Goal: Communication & Community: Answer question/provide support

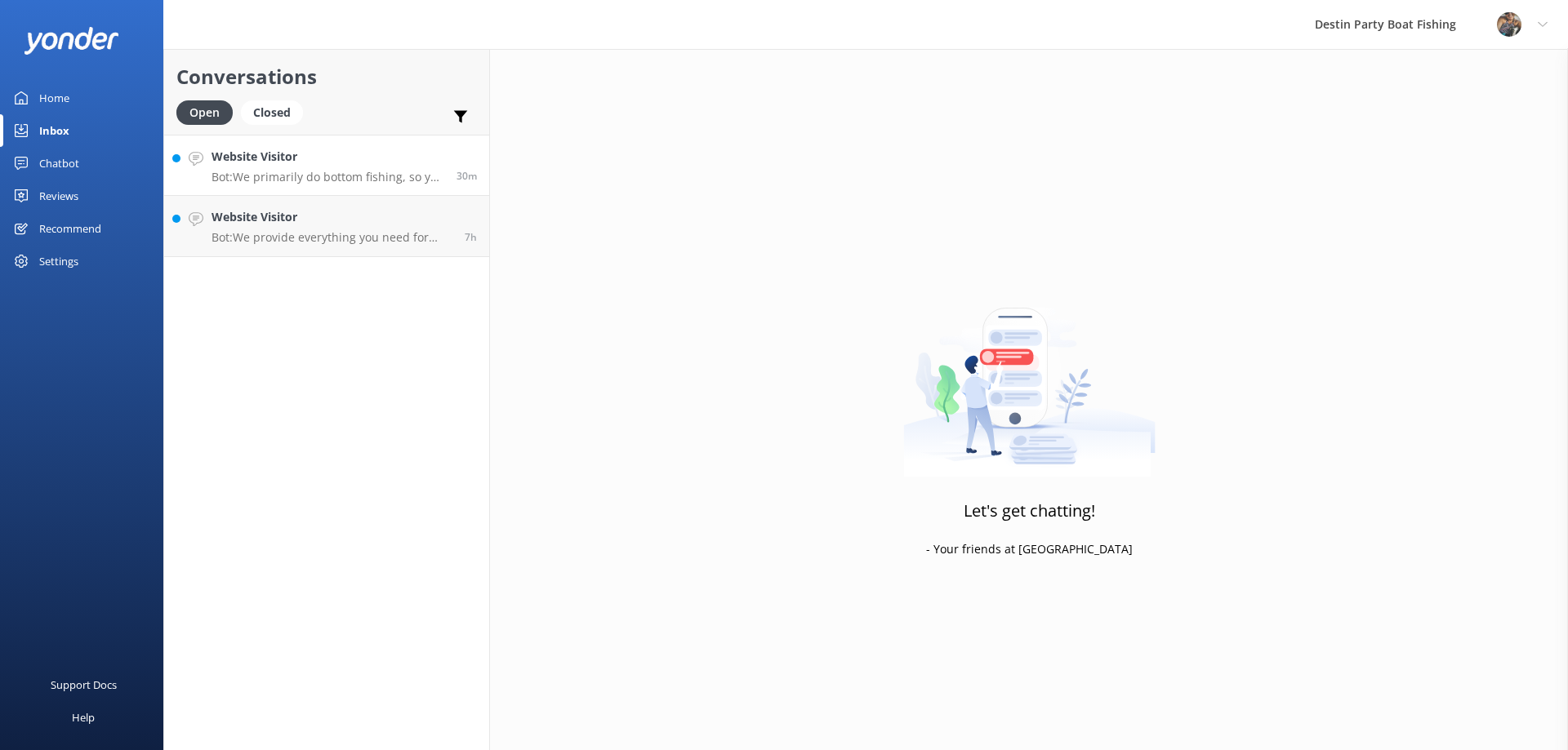
drag, startPoint x: 0, startPoint y: 0, endPoint x: 279, endPoint y: 179, distance: 331.5
click at [279, 179] on p "Bot: We primarily do bottom fishing, so you can expect to catch snapper, groupe…" at bounding box center [328, 177] width 232 height 14
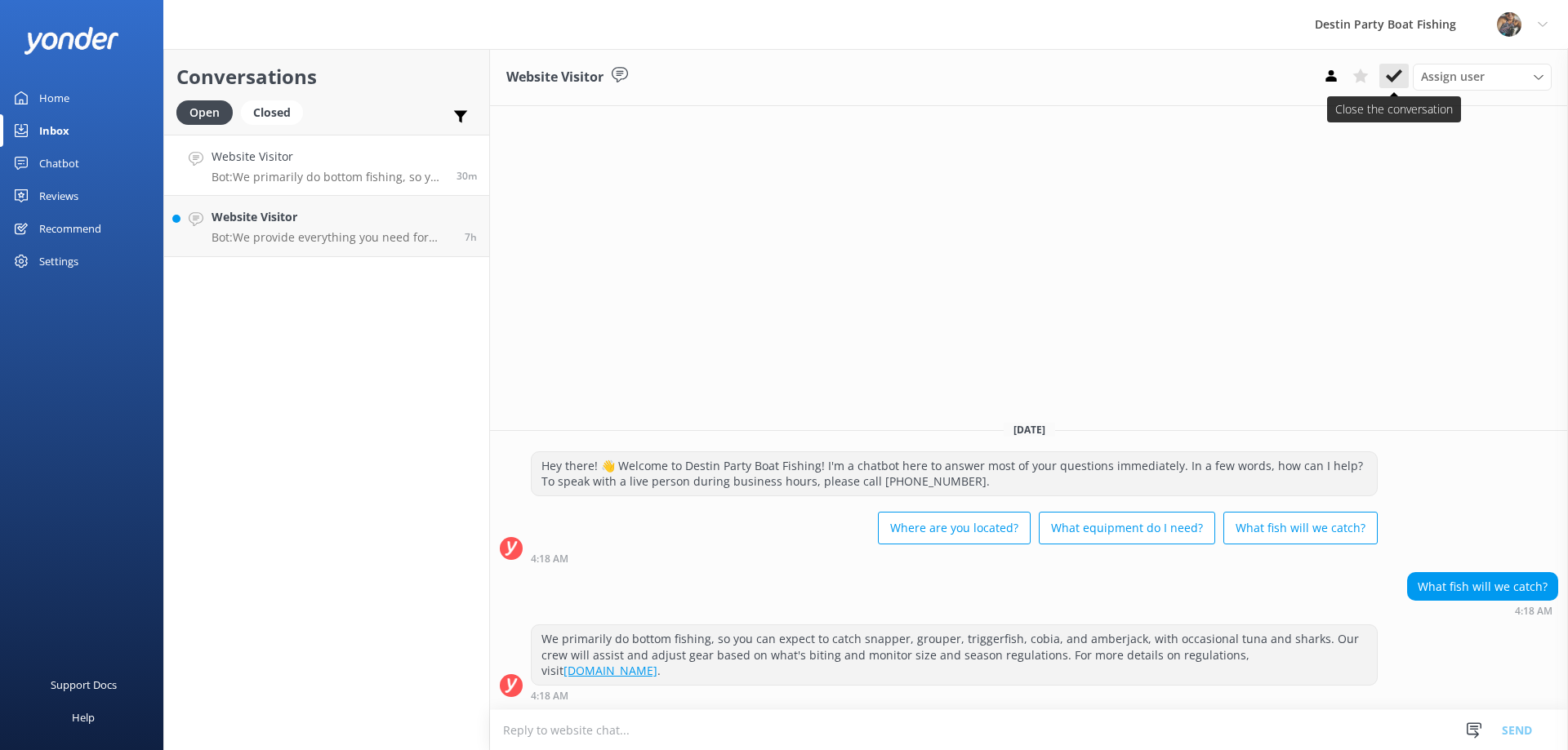
click at [1395, 75] on use at bounding box center [1394, 76] width 16 height 14
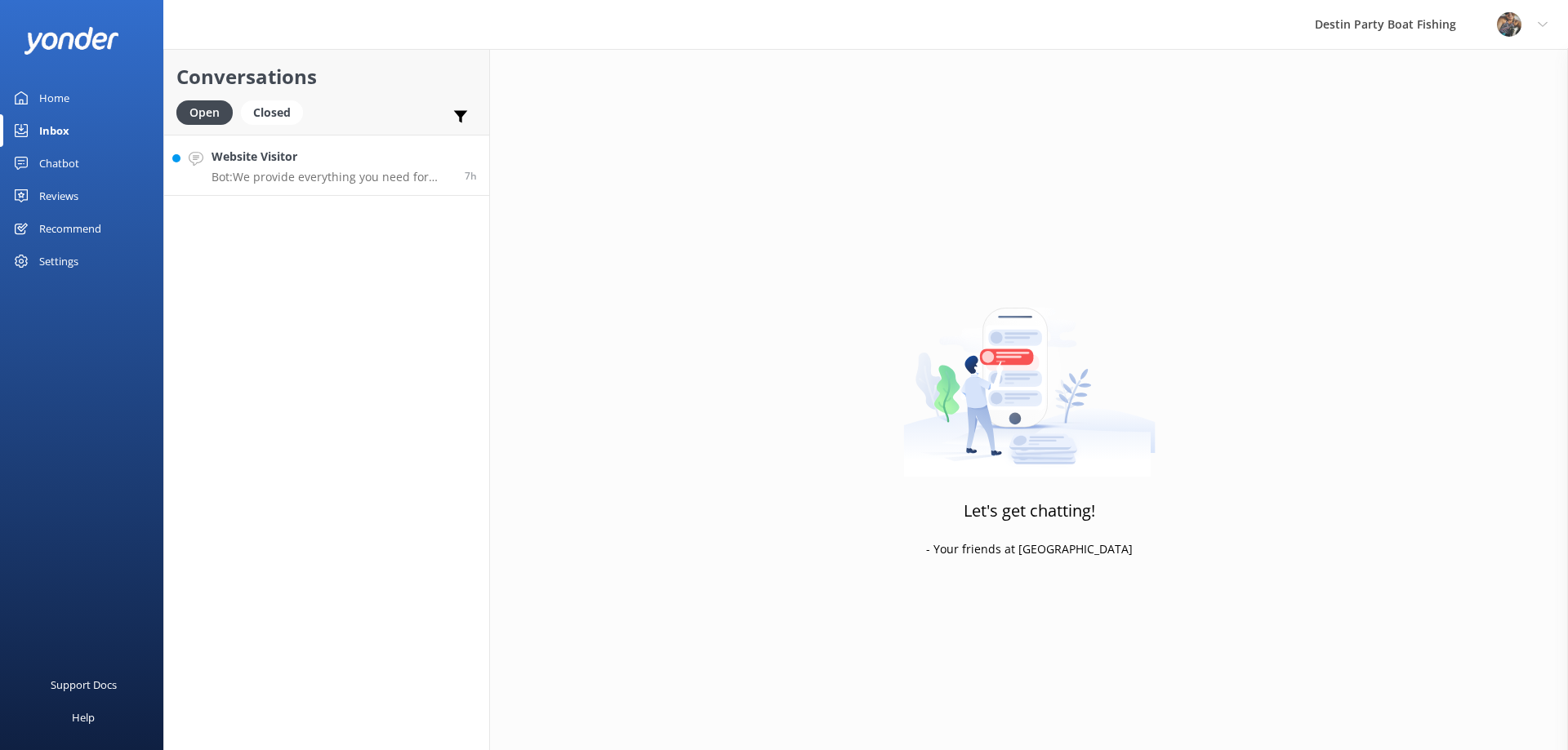
click at [290, 156] on h4 "Website Visitor" at bounding box center [332, 157] width 241 height 18
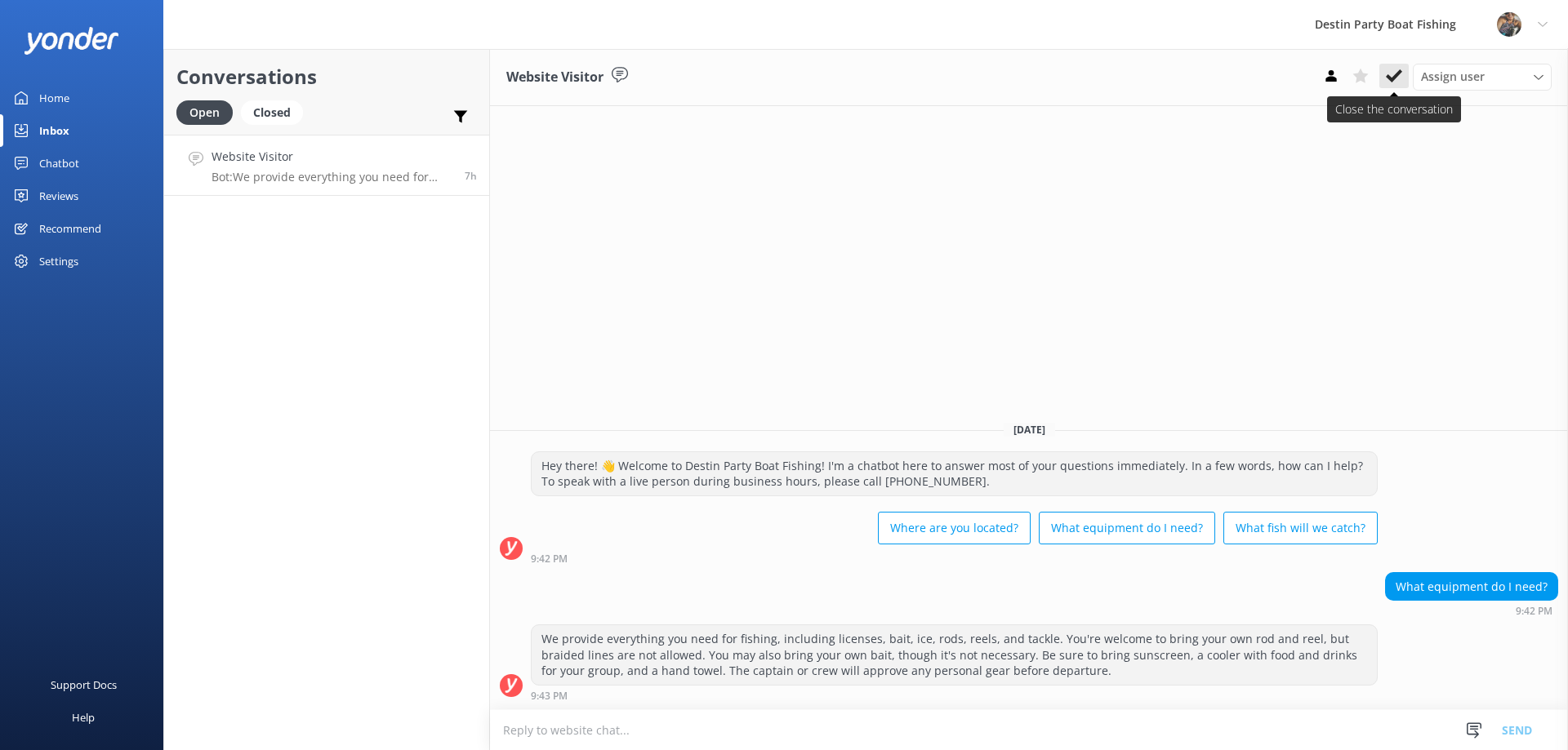
click at [1392, 77] on icon at bounding box center [1394, 76] width 16 height 16
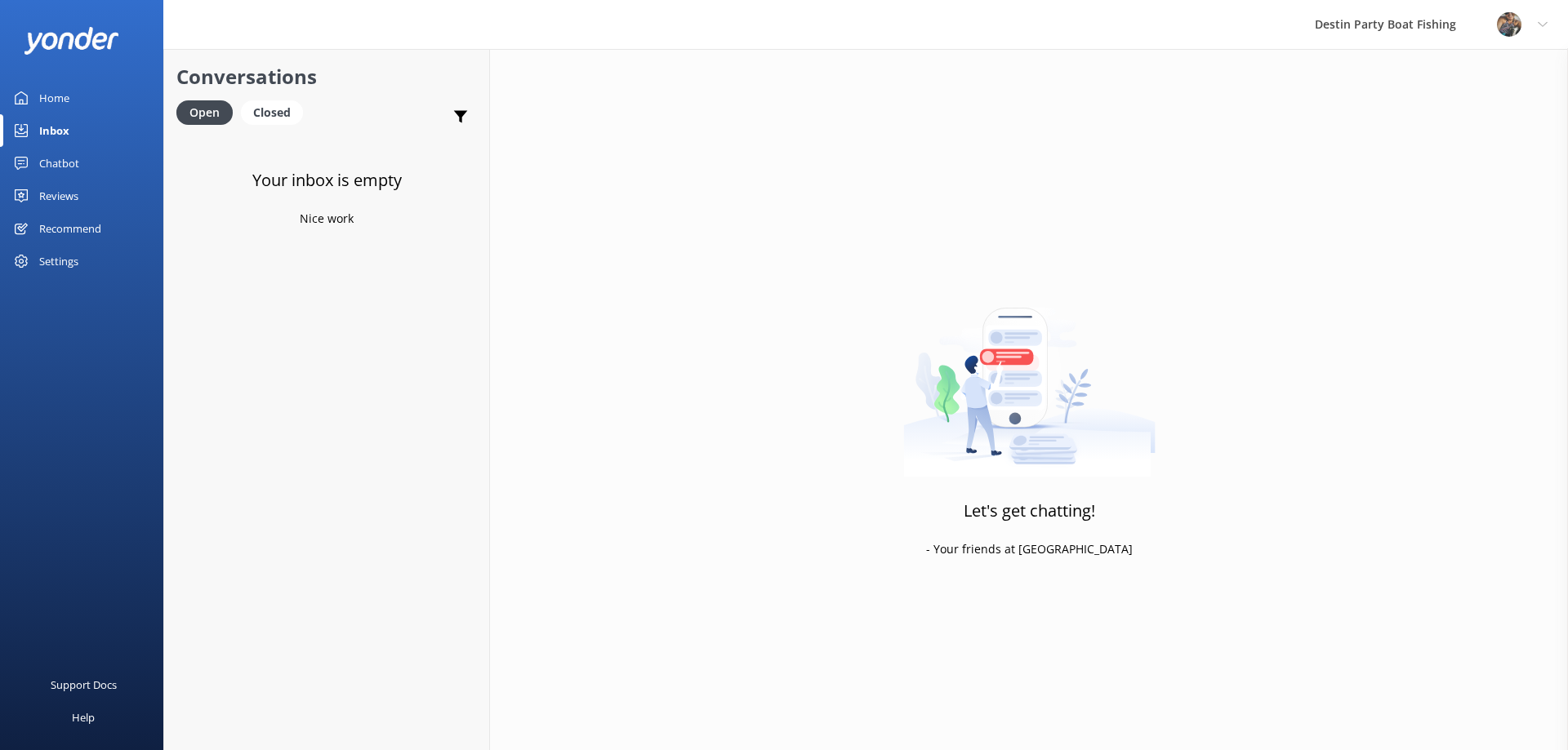
click at [50, 122] on div "Inbox" at bounding box center [55, 131] width 31 height 32
click at [70, 197] on div "Reviews" at bounding box center [59, 196] width 40 height 32
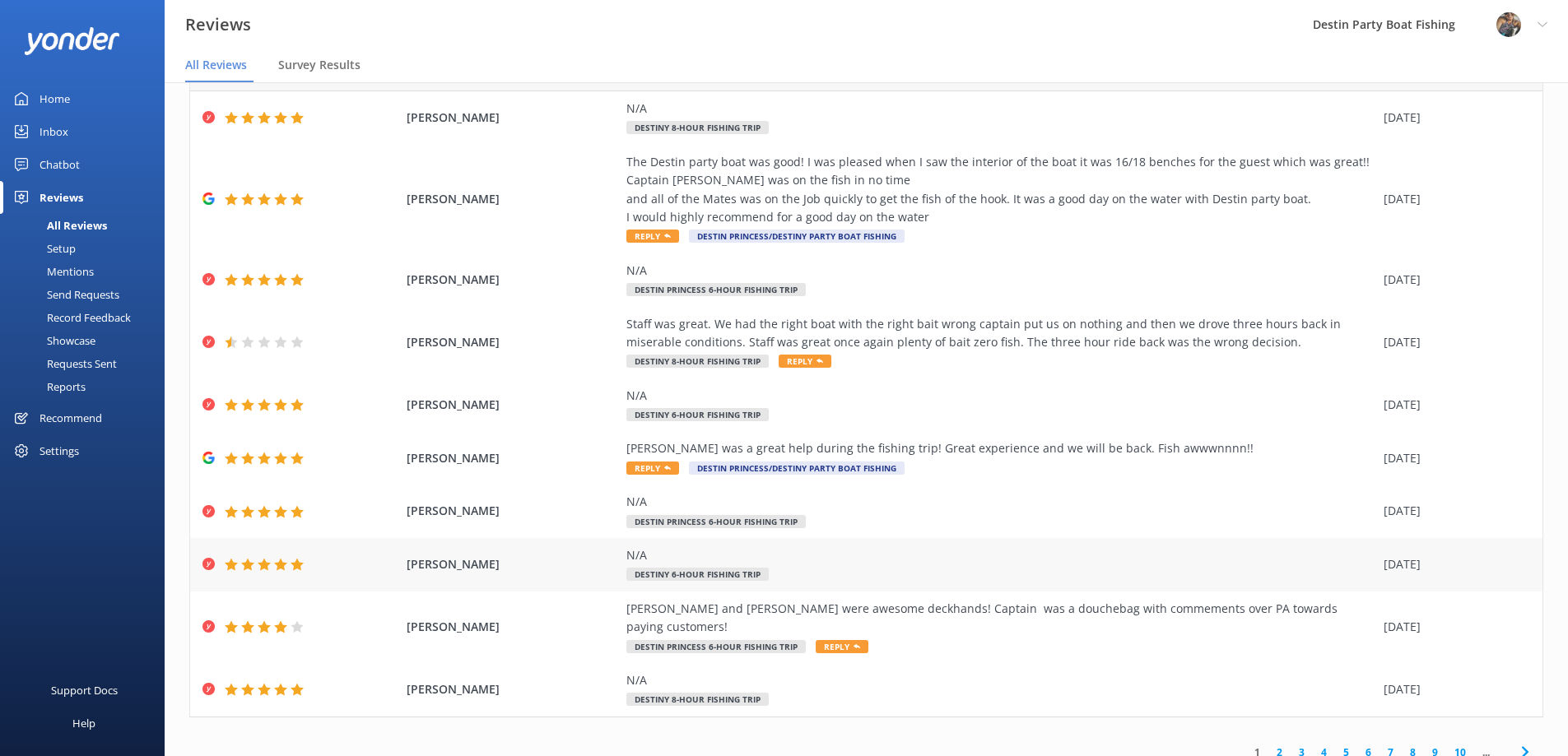
scroll to position [33, 0]
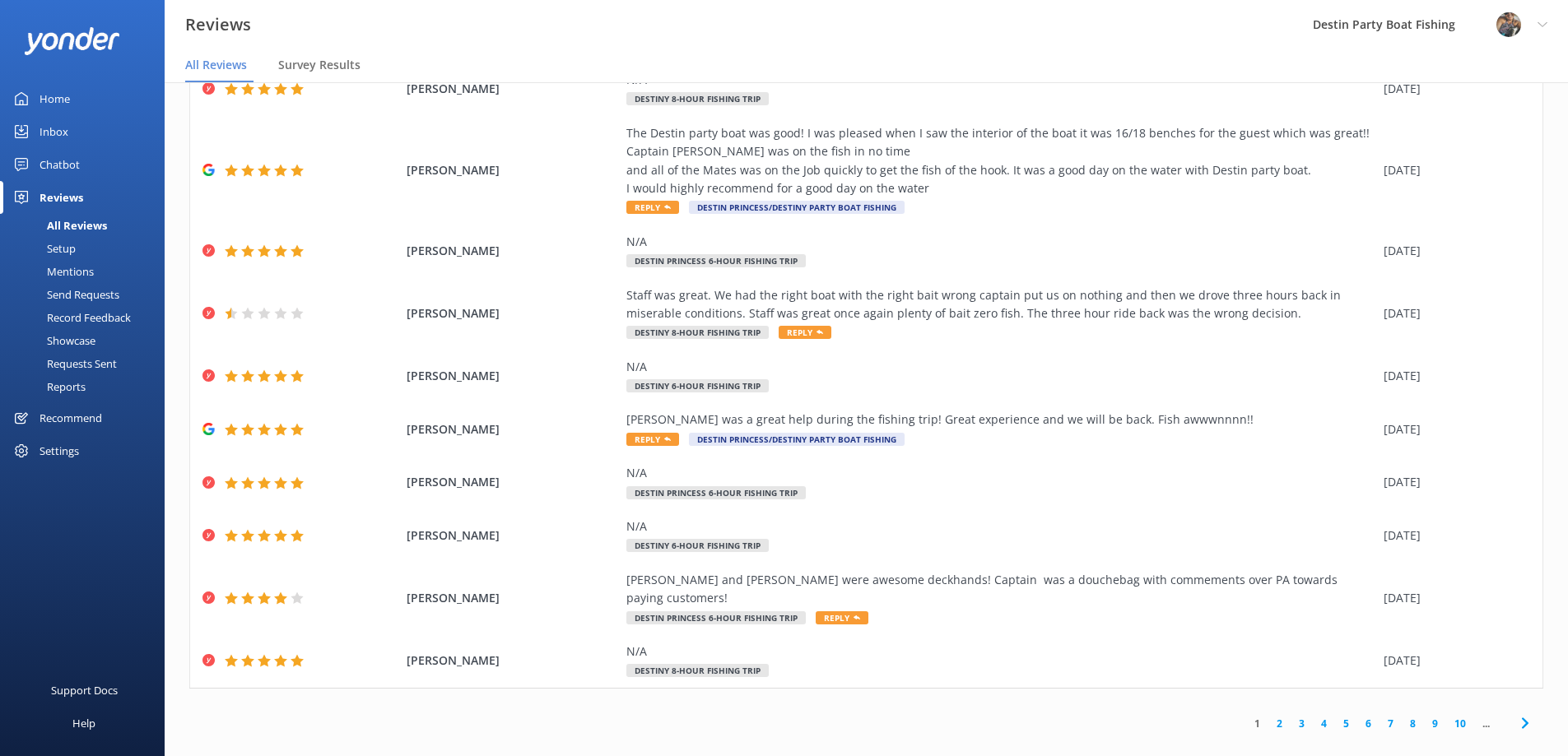
click at [1269, 716] on link "2" at bounding box center [1279, 723] width 22 height 15
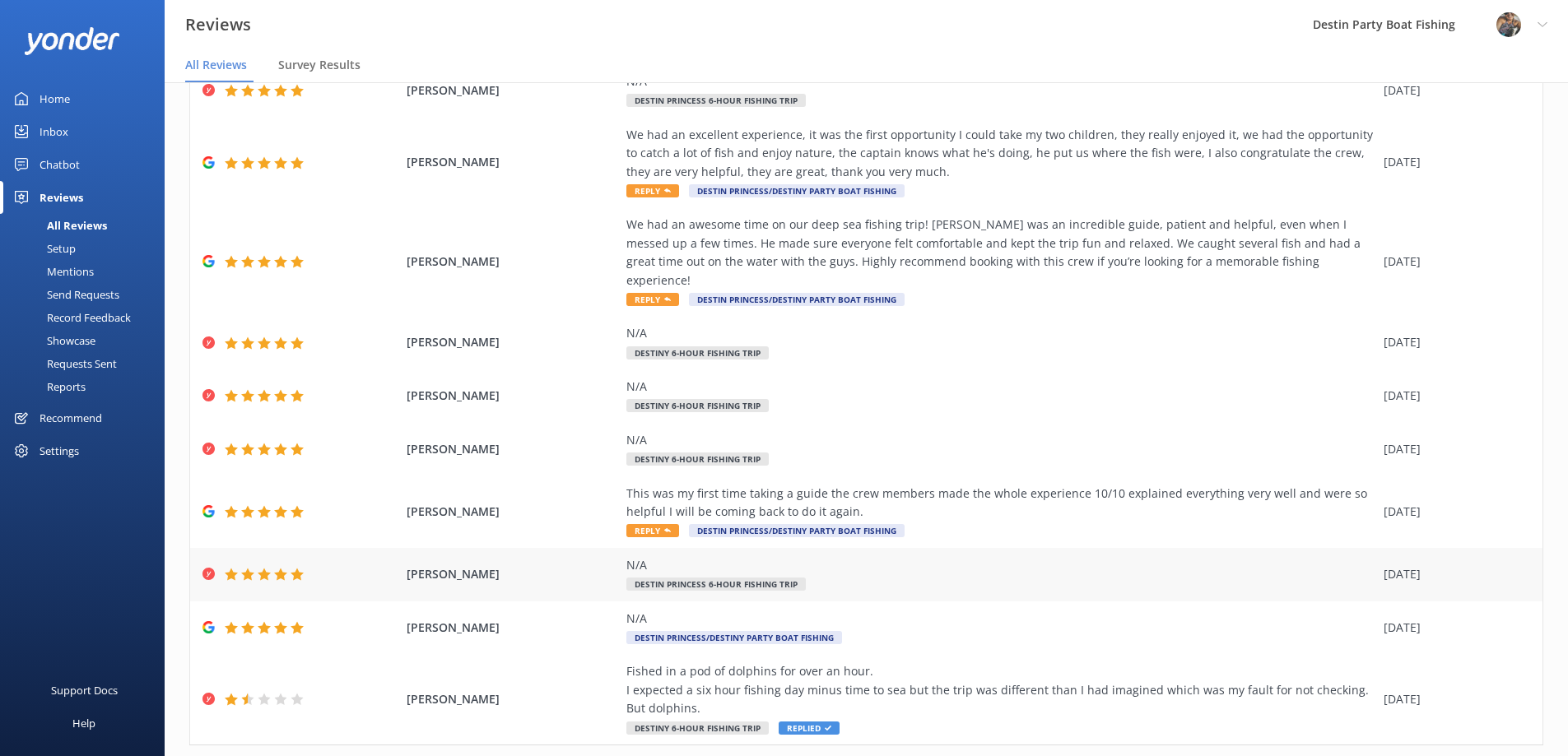
scroll to position [143, 0]
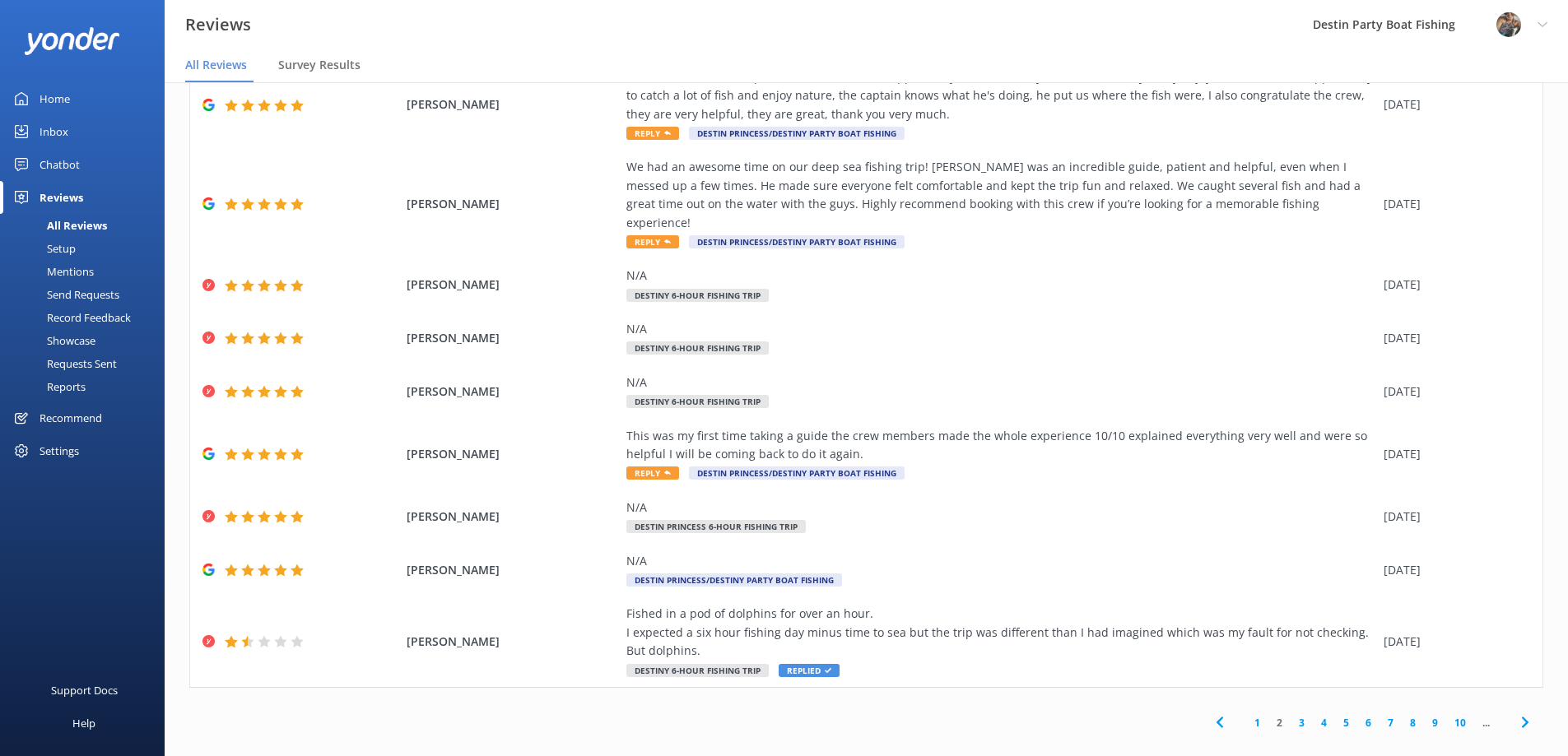
click at [1291, 715] on link "3" at bounding box center [1301, 722] width 22 height 15
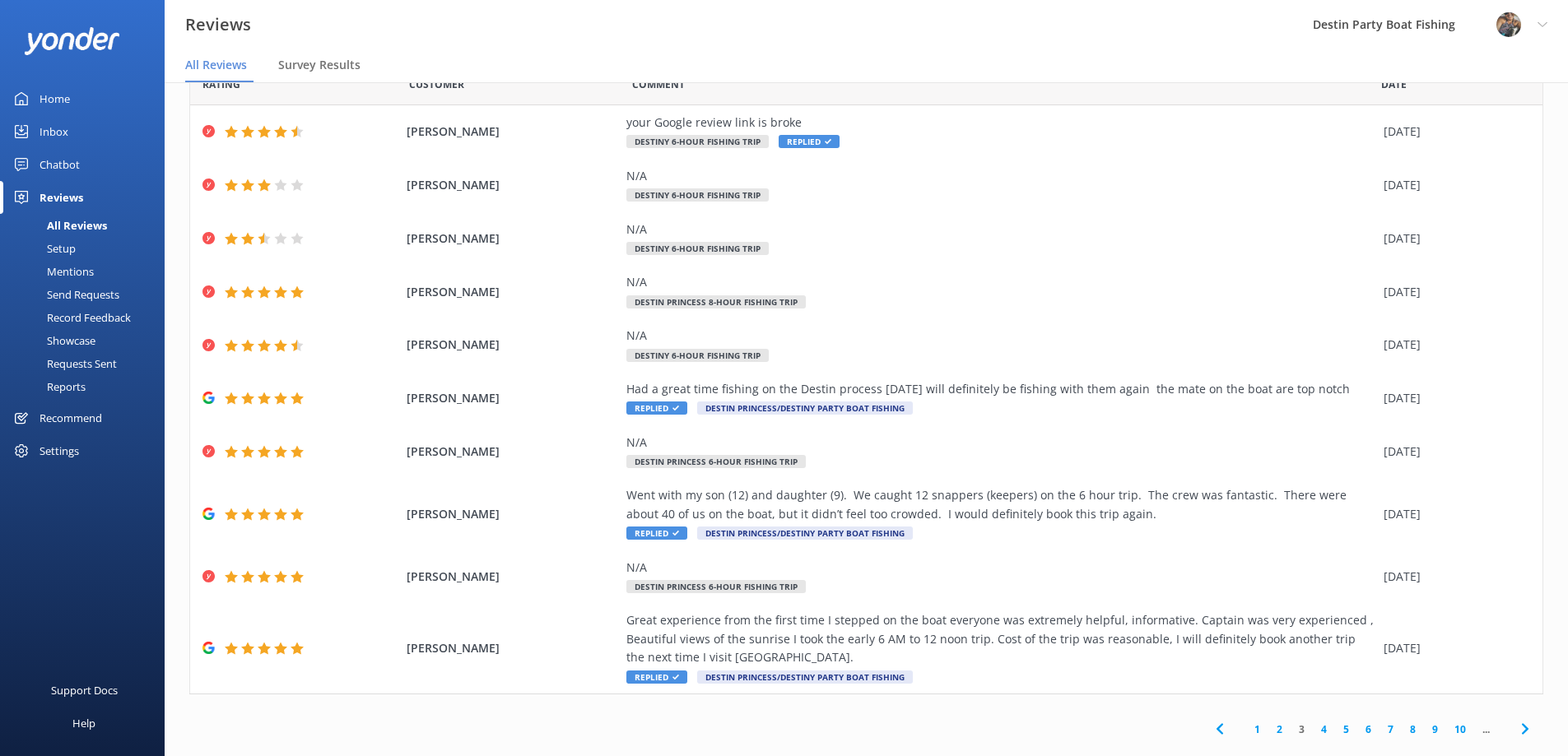
scroll to position [69, 0]
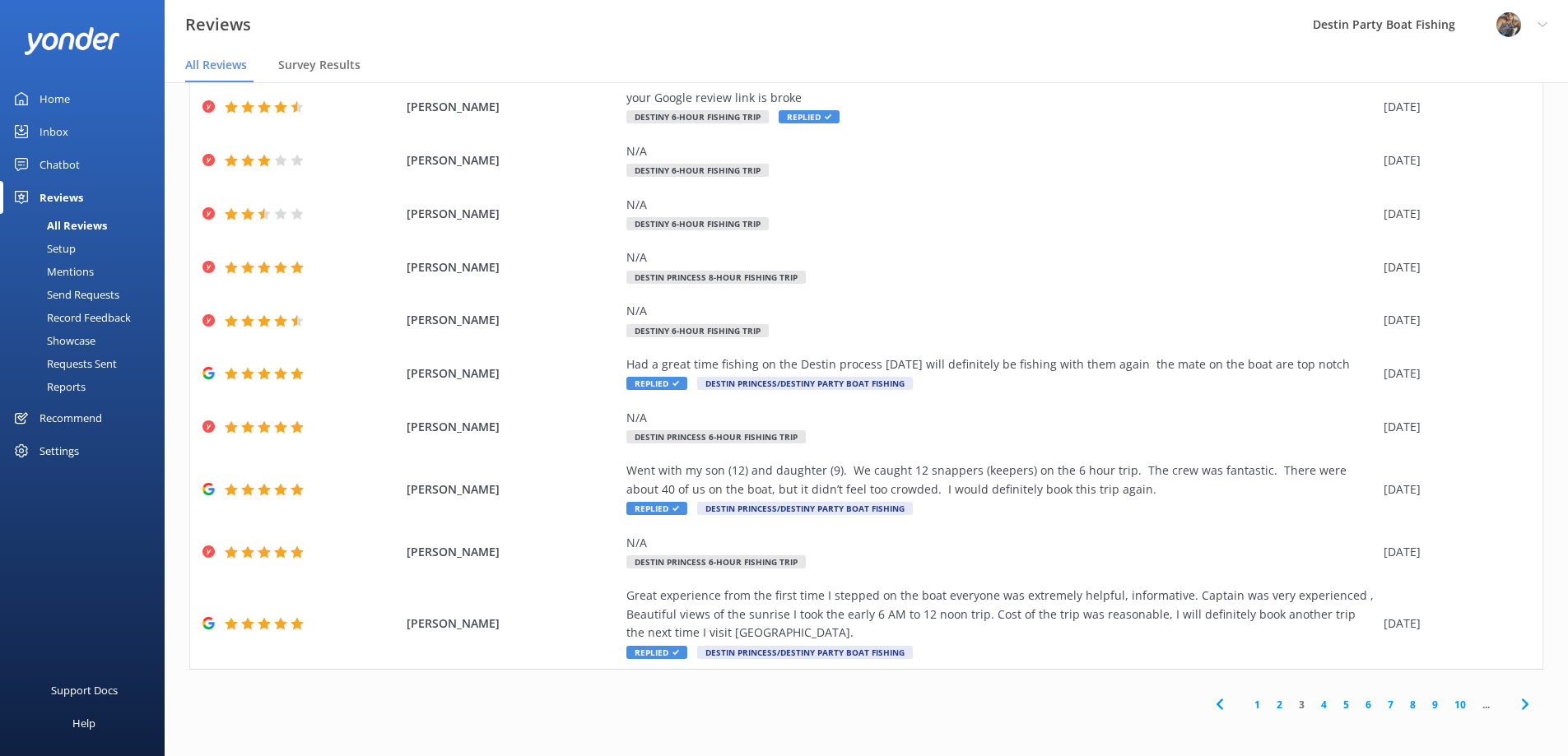
click at [1272, 701] on link "2" at bounding box center [1279, 704] width 22 height 15
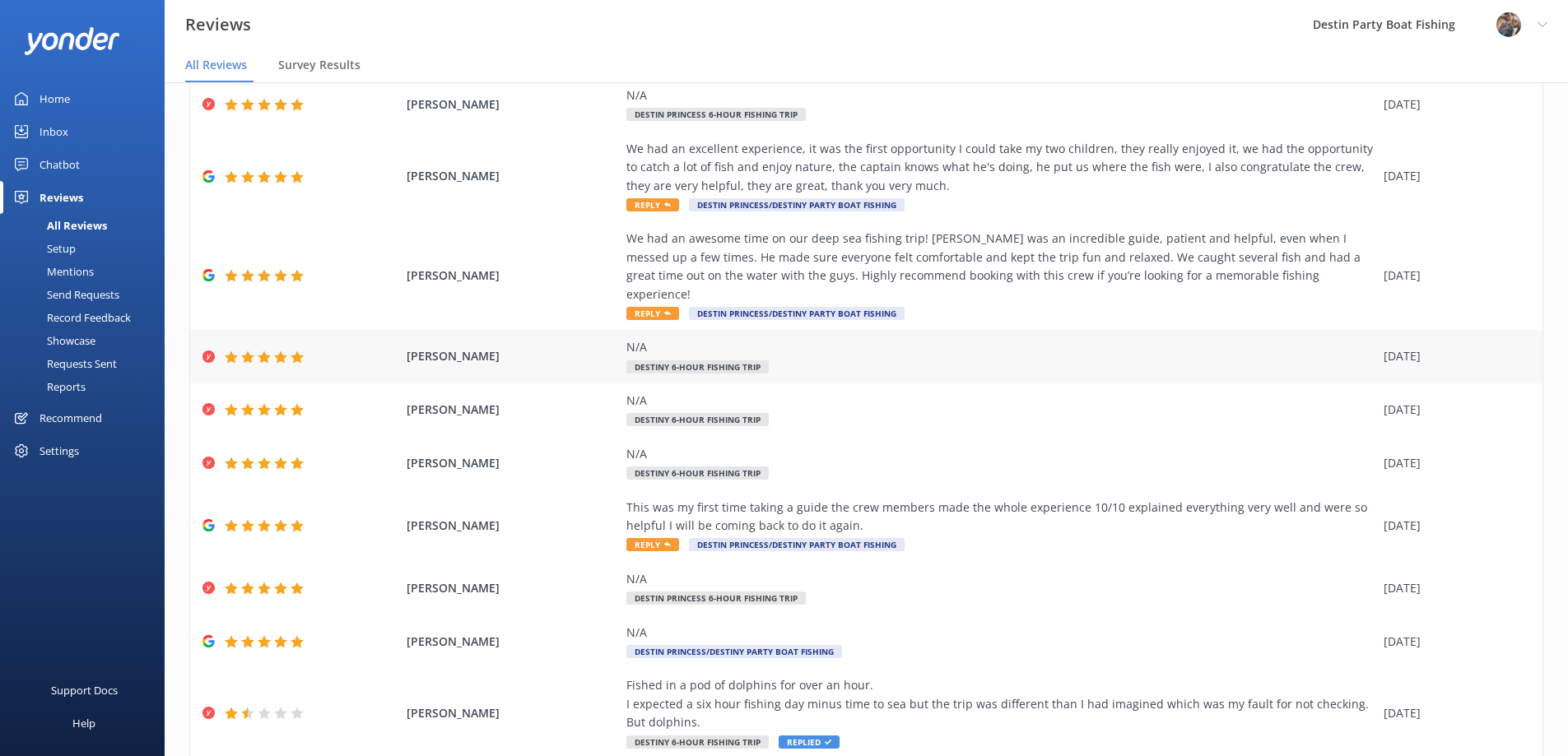
scroll to position [143, 0]
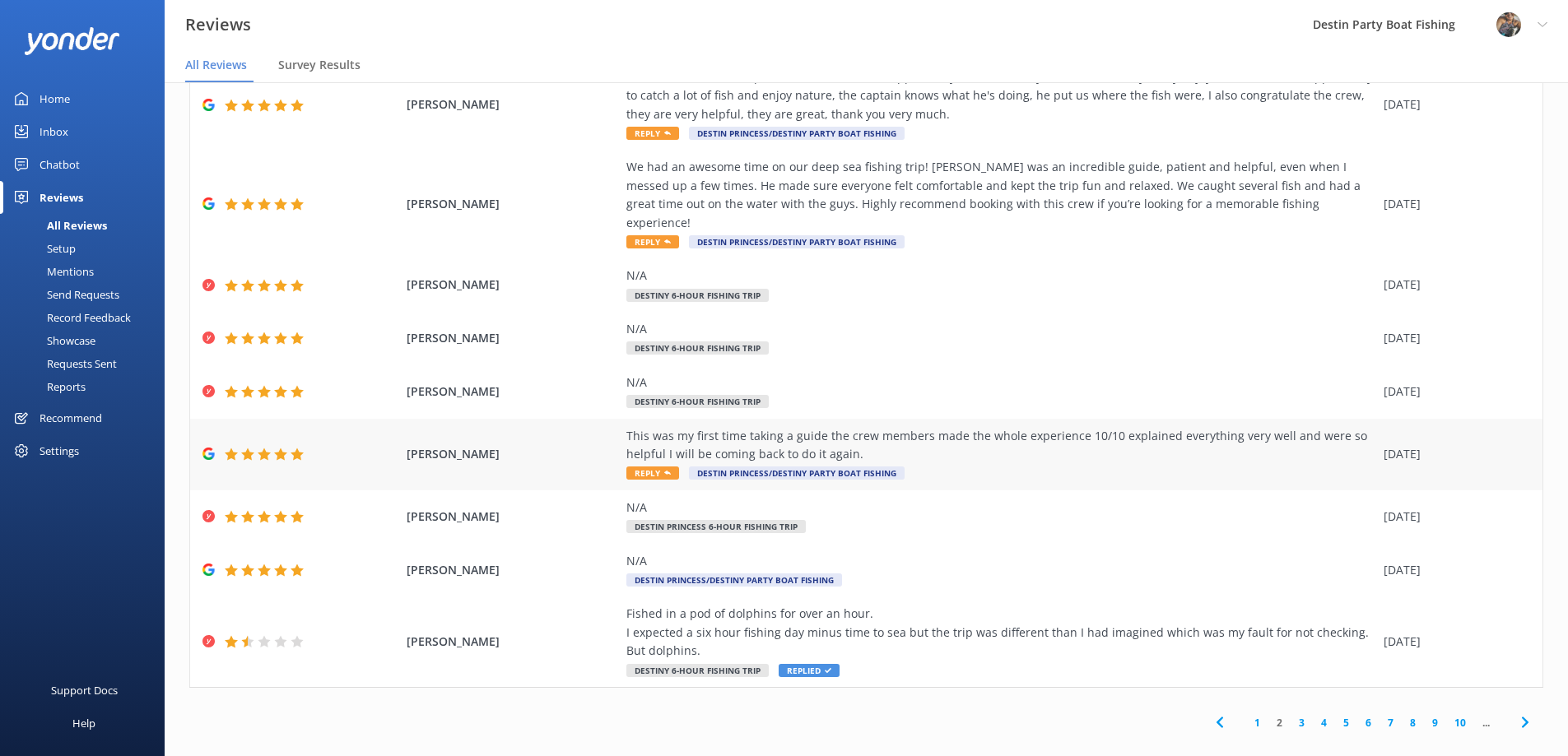
click at [650, 427] on div "This was my first time taking a guide the crew members made the whole experienc…" at bounding box center [1000, 446] width 749 height 37
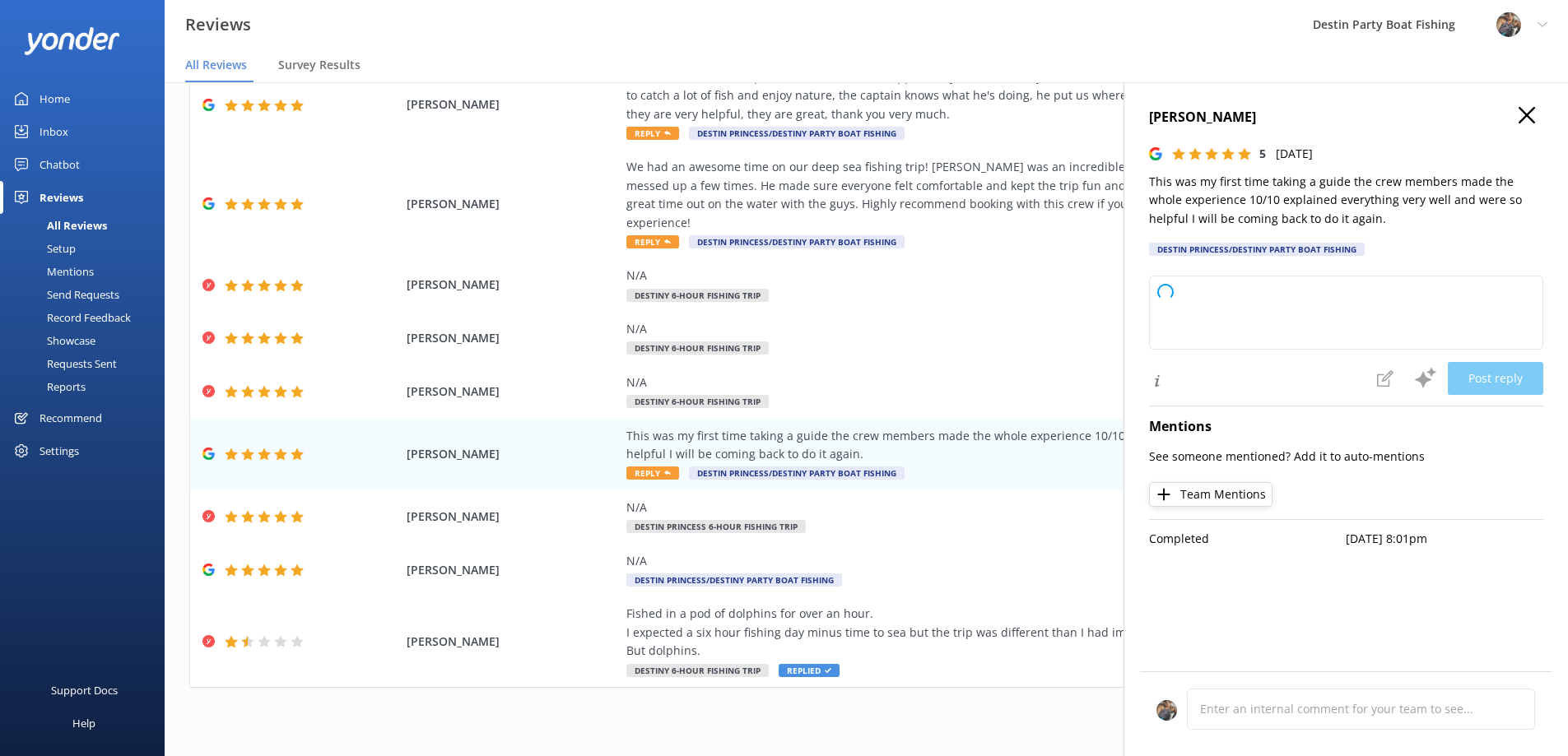
type textarea "Thank you so much for your wonderful review! We're thrilled to hear you had a g…"
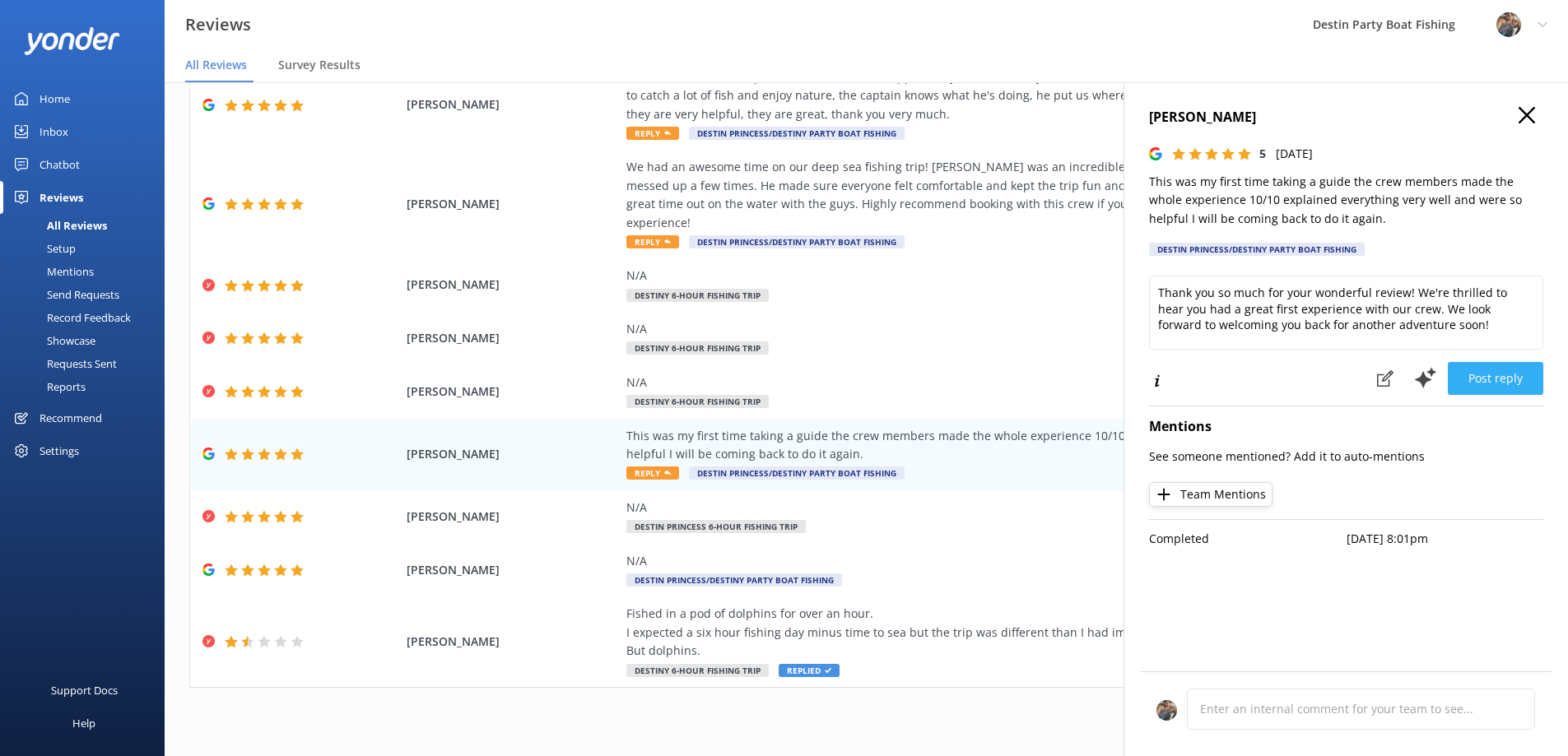
click at [1493, 378] on button "Post reply" at bounding box center [1494, 378] width 95 height 33
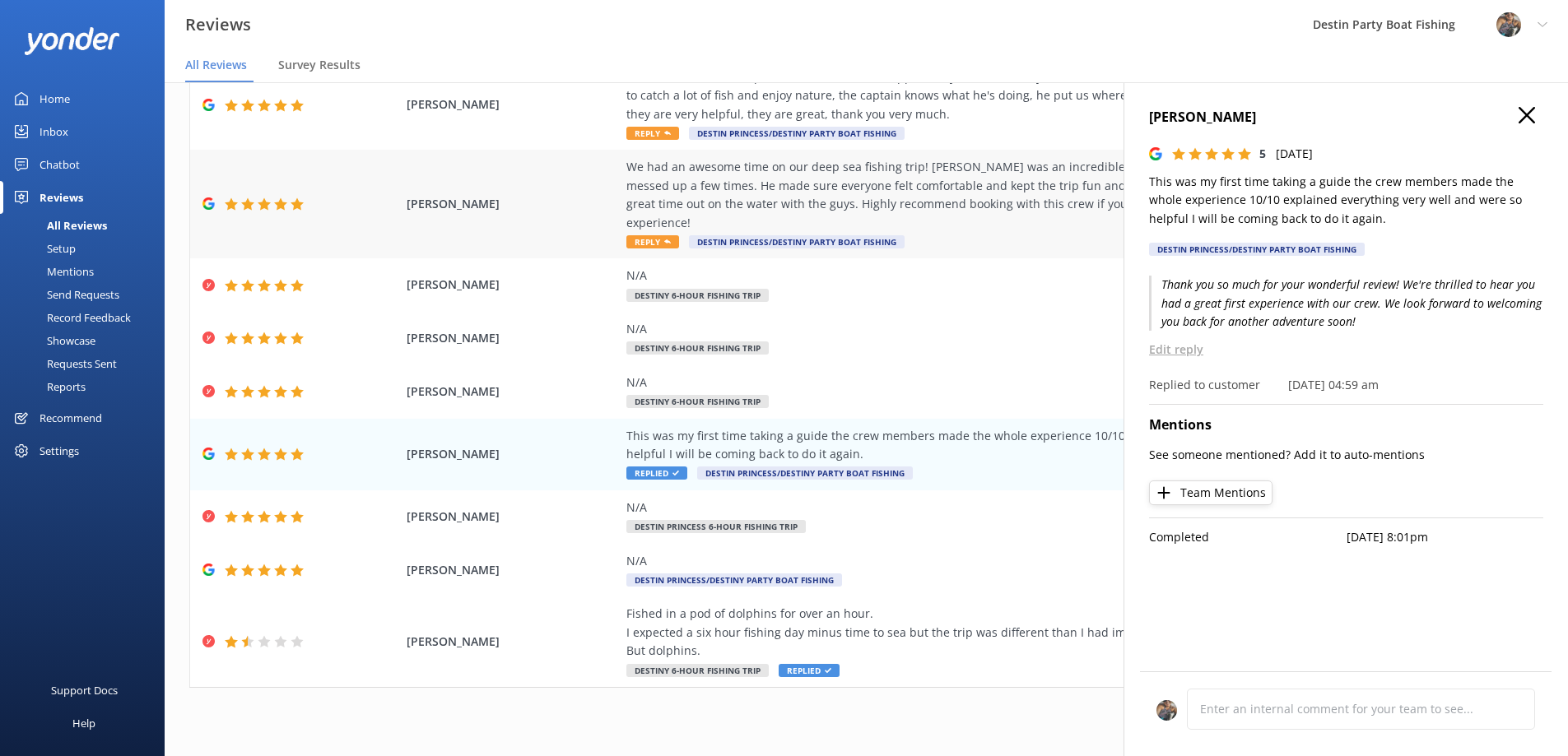
click at [678, 185] on div "We had an awesome time on our deep sea fishing trip! [PERSON_NAME] was an incre…" at bounding box center [1000, 195] width 749 height 74
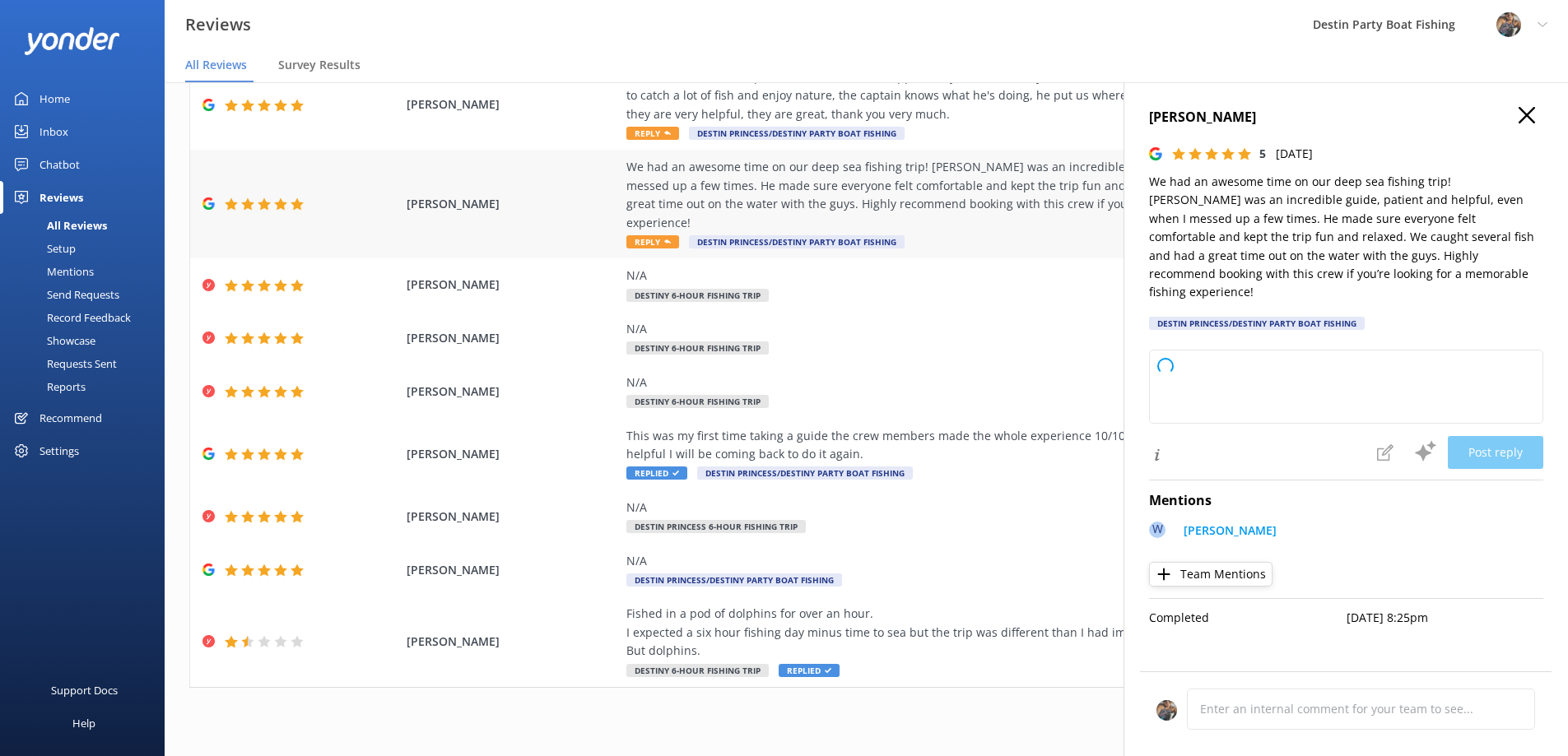
type textarea "Thank you so much for your wonderful review! We’re thrilled to hear you had a m…"
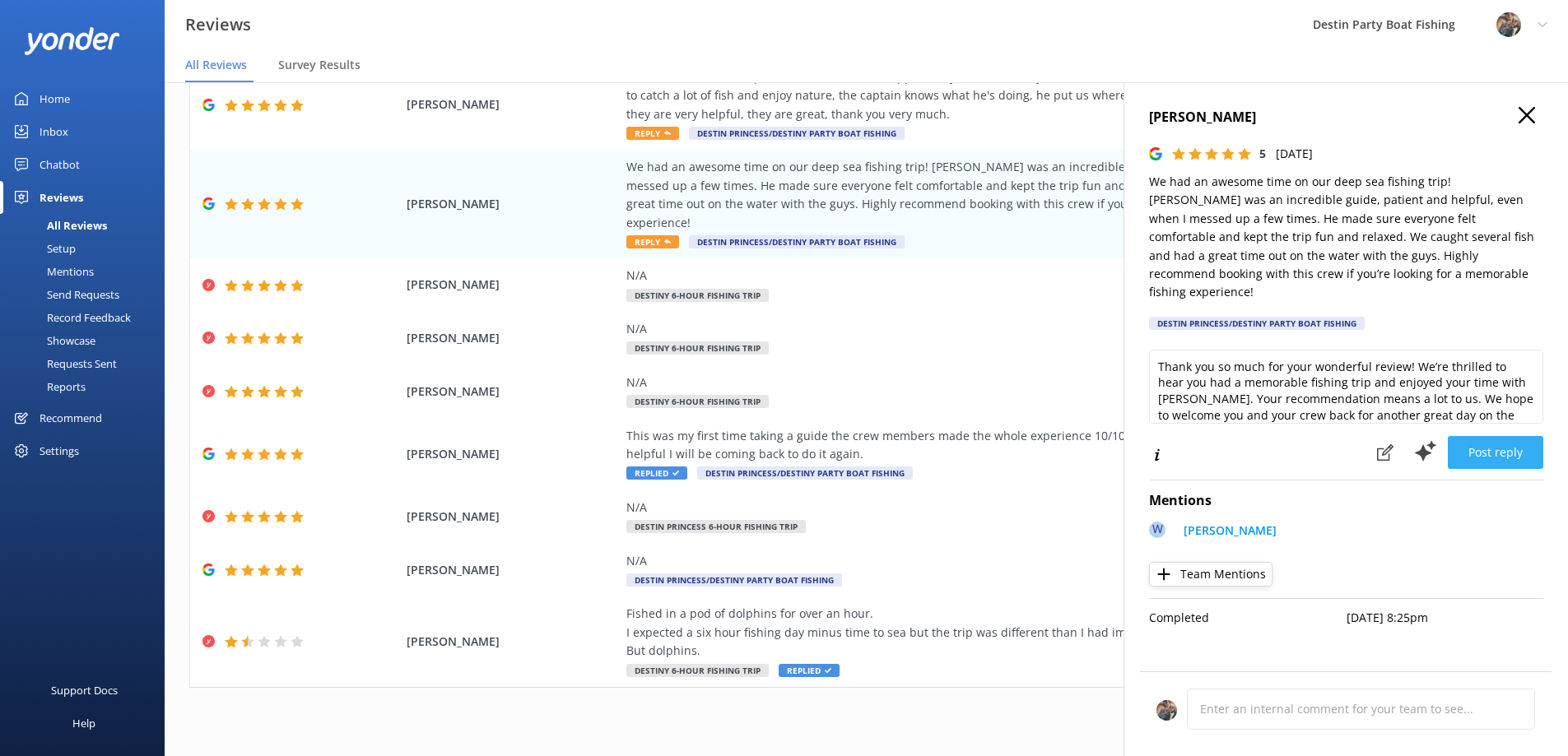
click at [1488, 437] on button "Post reply" at bounding box center [1494, 453] width 95 height 33
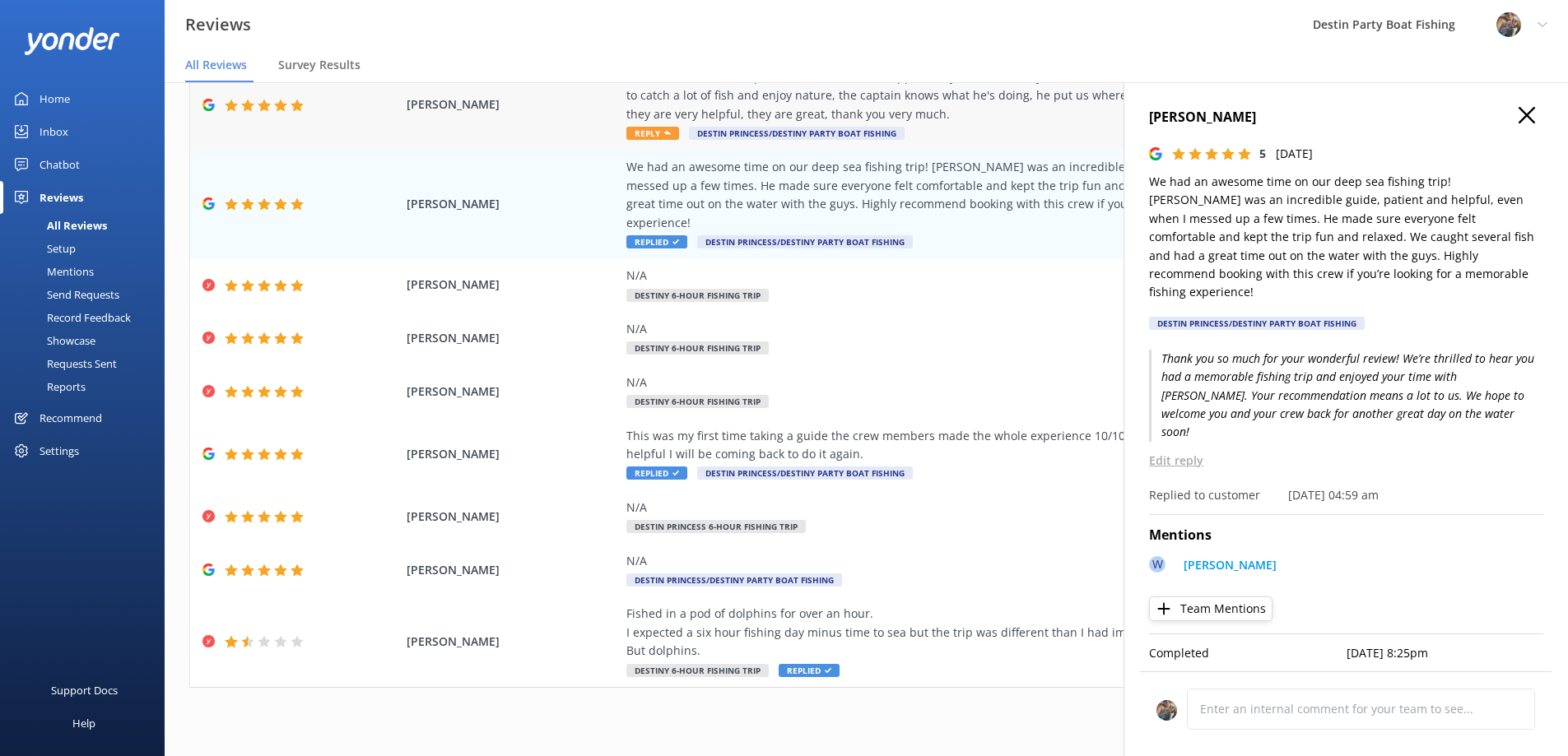
click at [704, 102] on div "We had an excellent experience, it was the first opportunity I could take my tw…" at bounding box center [1000, 95] width 749 height 55
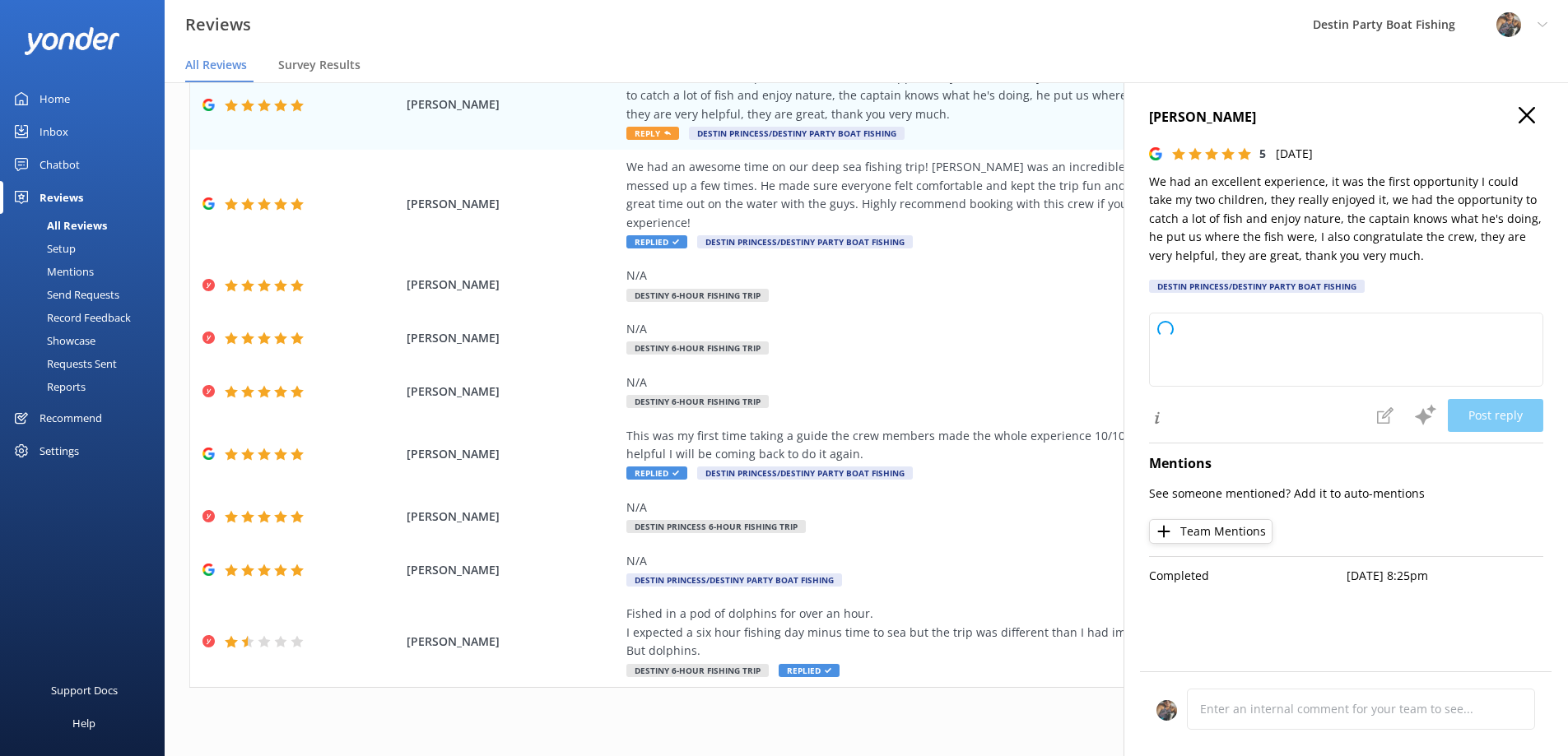
type textarea "Thank you so much for your wonderful review! We're thrilled to hear that you an…"
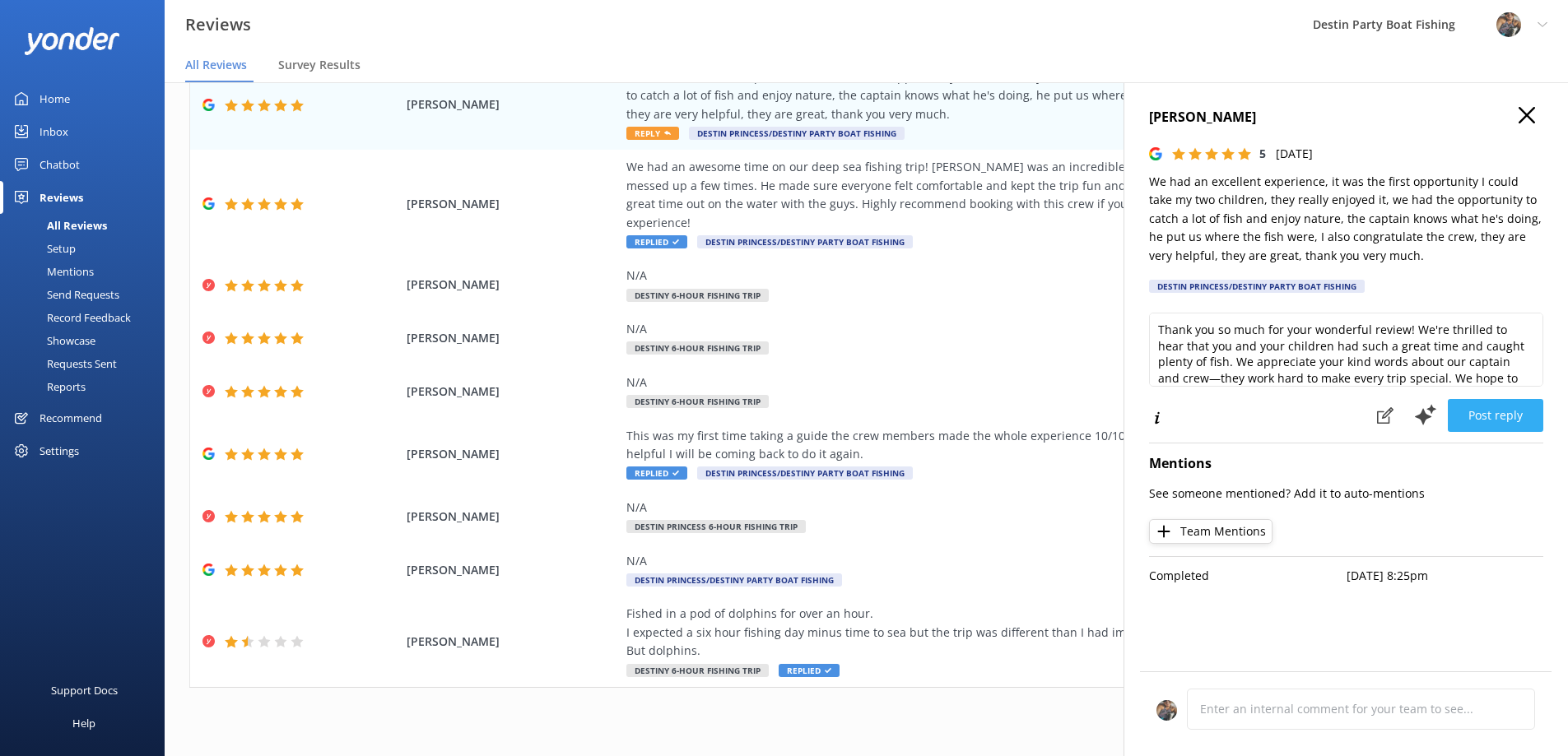
click at [1494, 417] on button "Post reply" at bounding box center [1494, 416] width 95 height 33
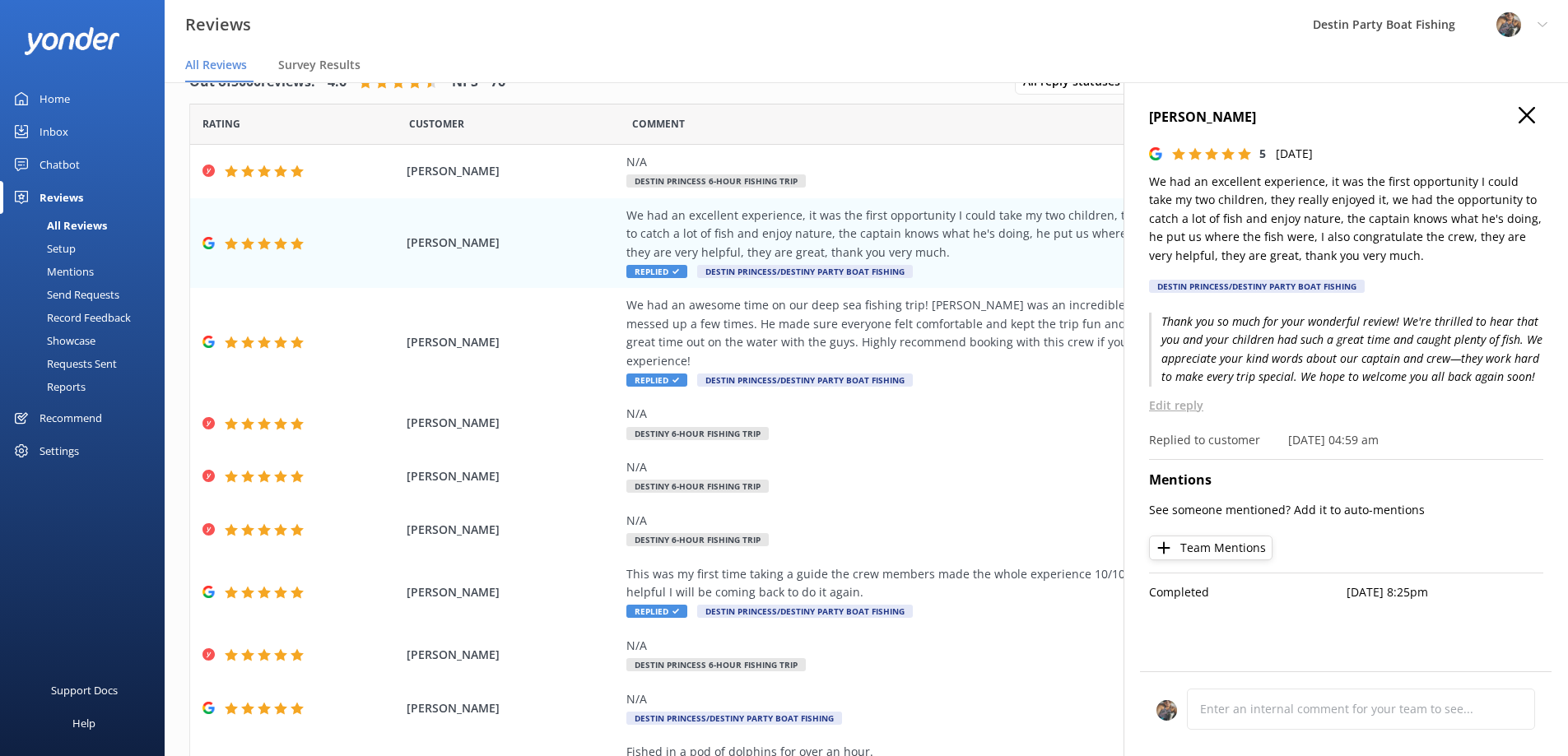
scroll to position [0, 0]
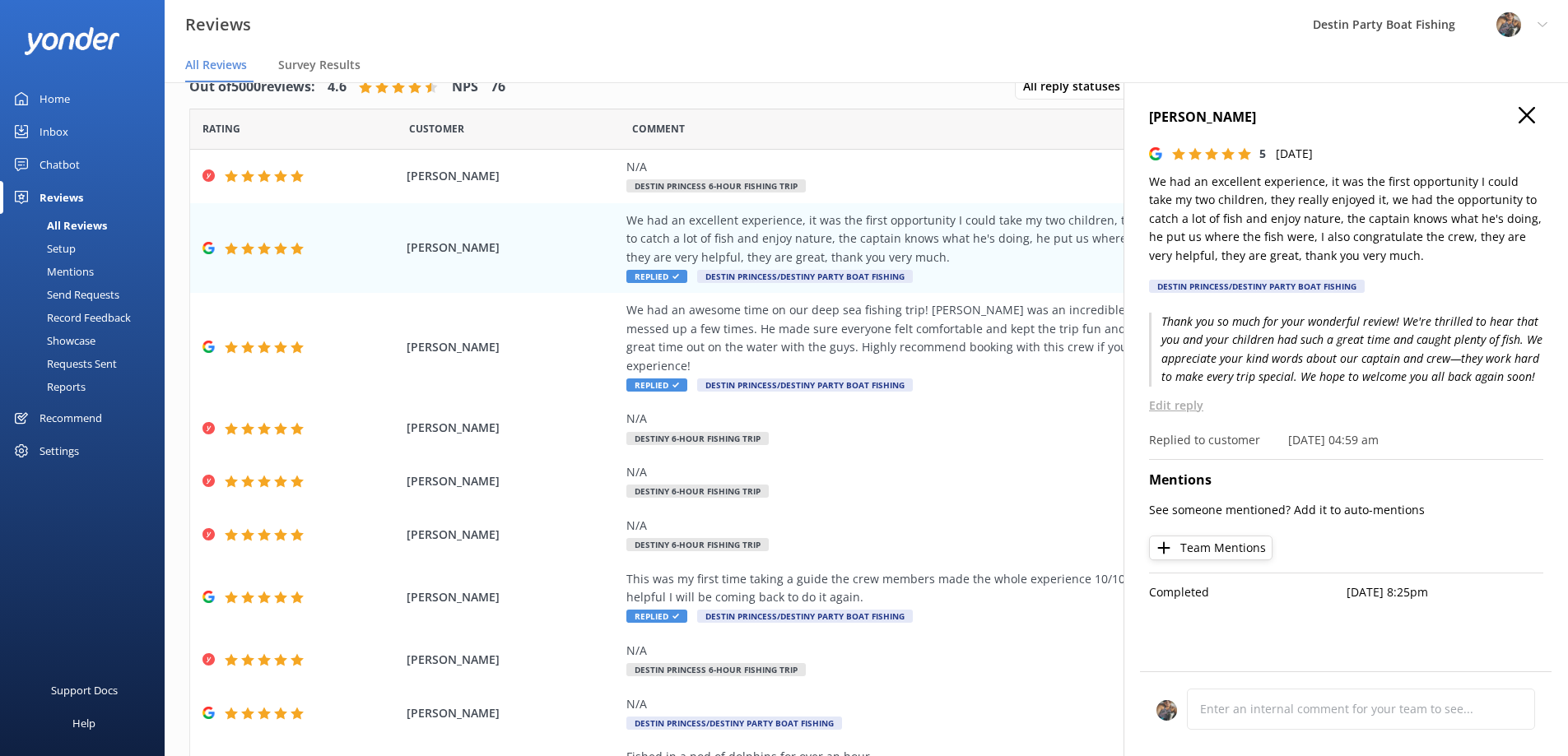
click at [1533, 118] on icon at bounding box center [1526, 115] width 16 height 16
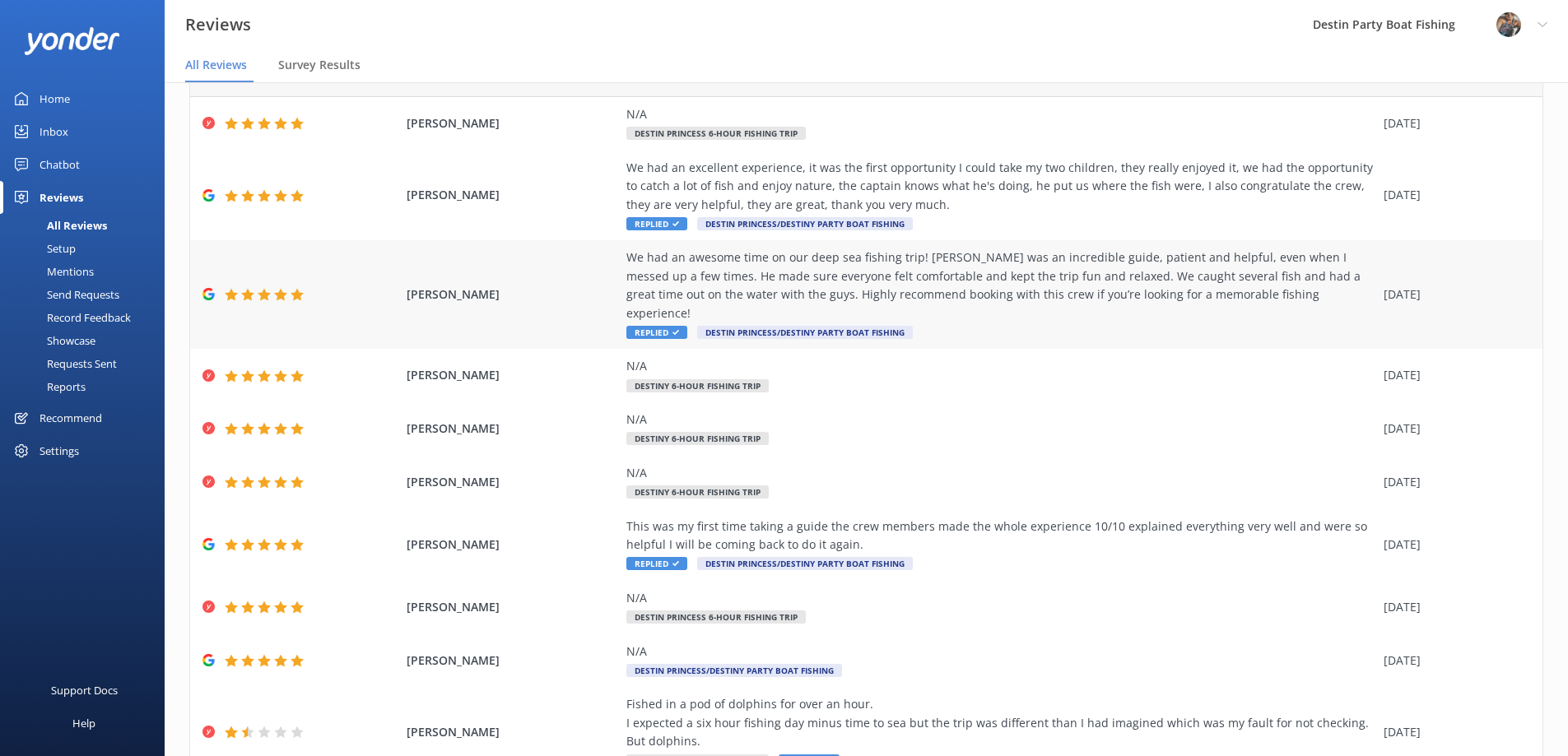
scroll to position [143, 0]
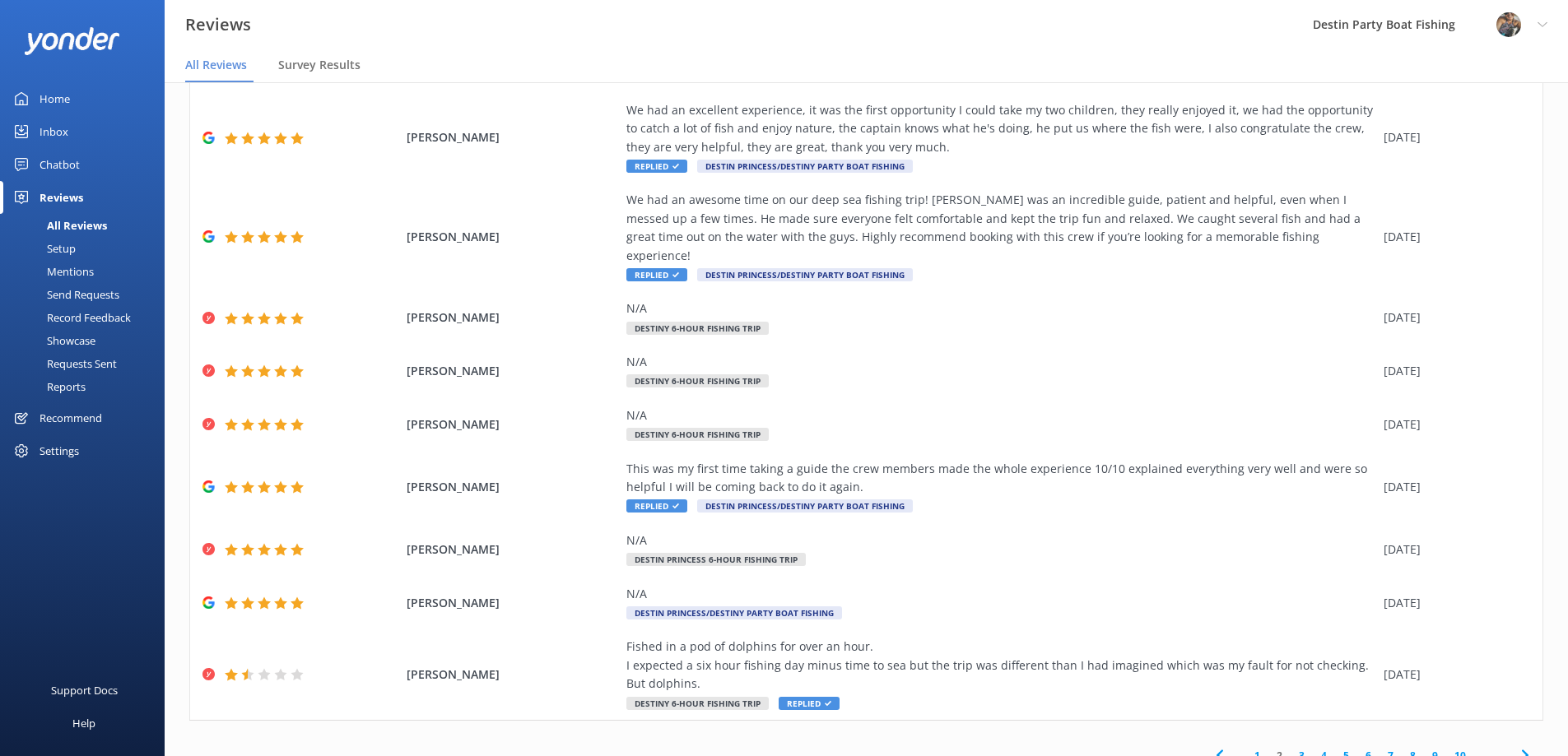
click at [1250, 748] on link "1" at bounding box center [1257, 755] width 22 height 15
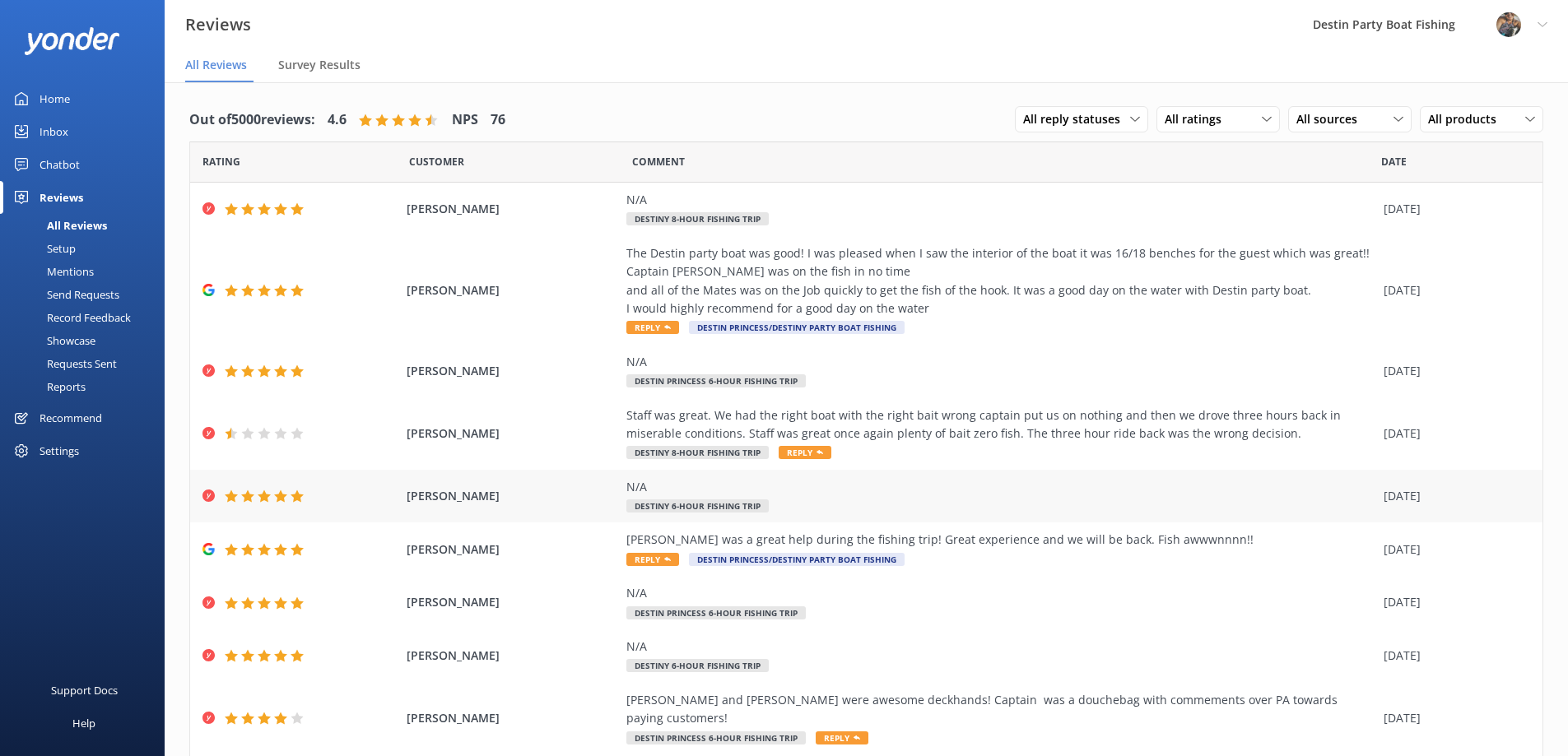
scroll to position [87, 0]
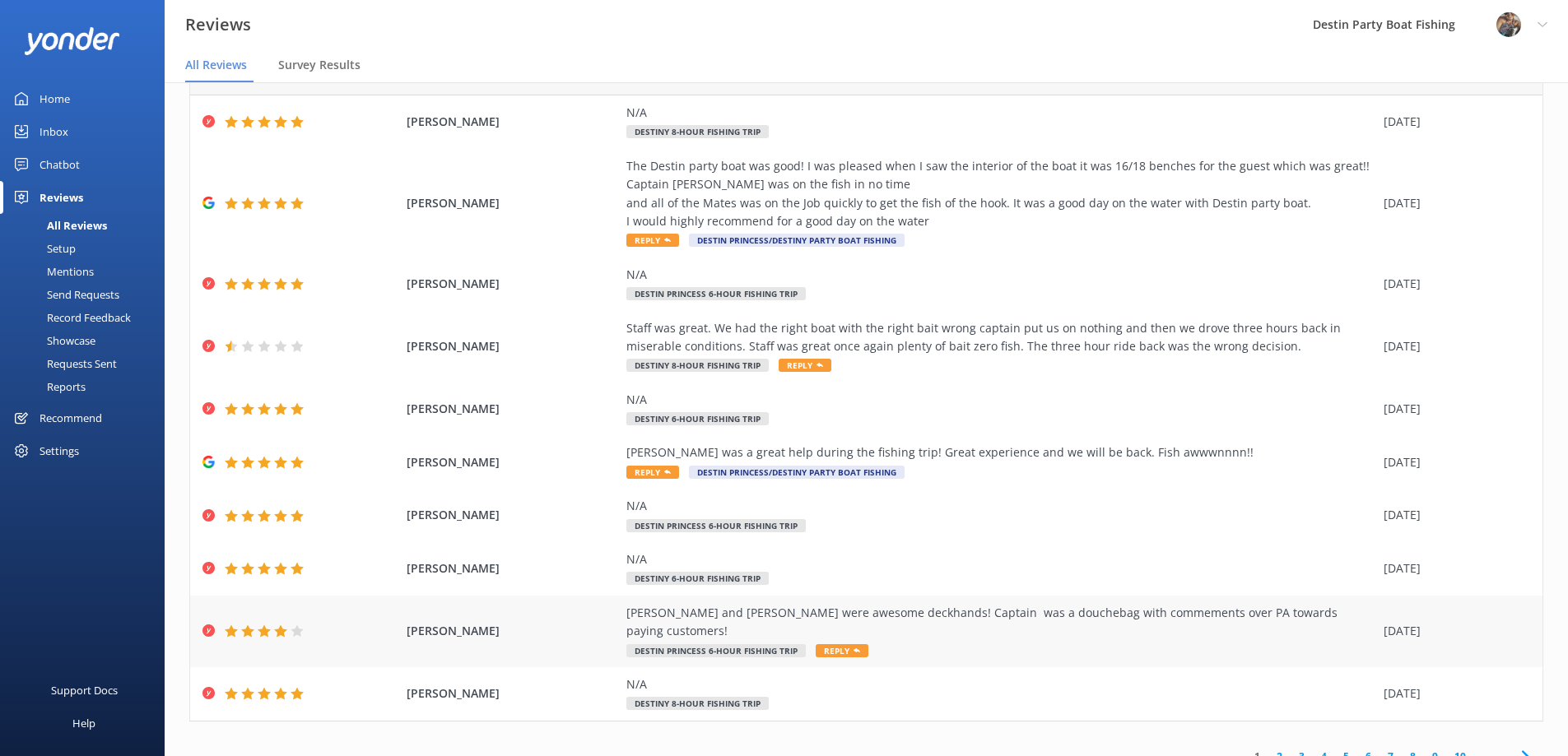
click at [734, 623] on div "[PERSON_NAME] and [PERSON_NAME] were awesome deckhands! Captain was a douchebag…" at bounding box center [1000, 632] width 749 height 55
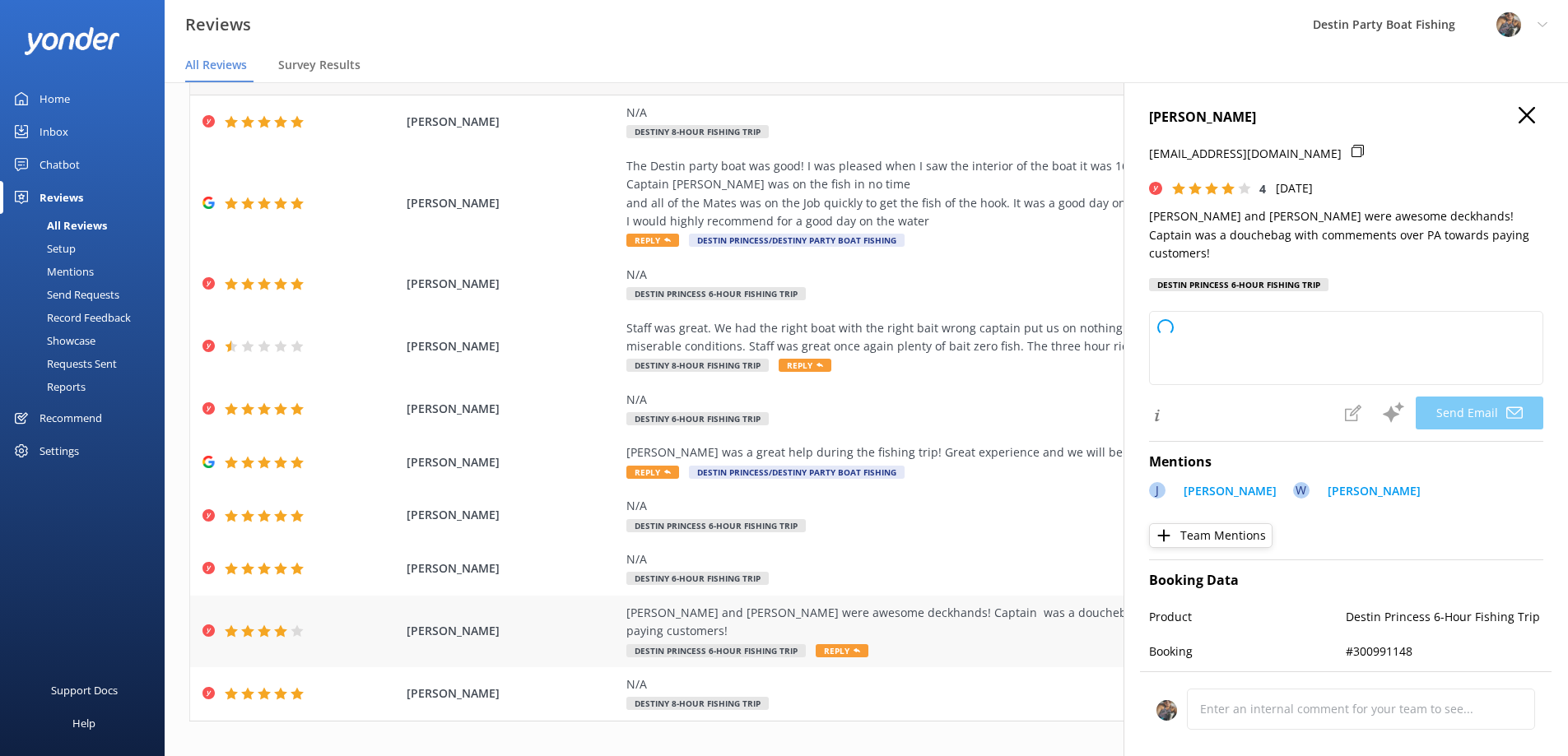
type textarea "Hi [PERSON_NAME], Thank you for your feedback and for recognizing [PERSON_NAME]…"
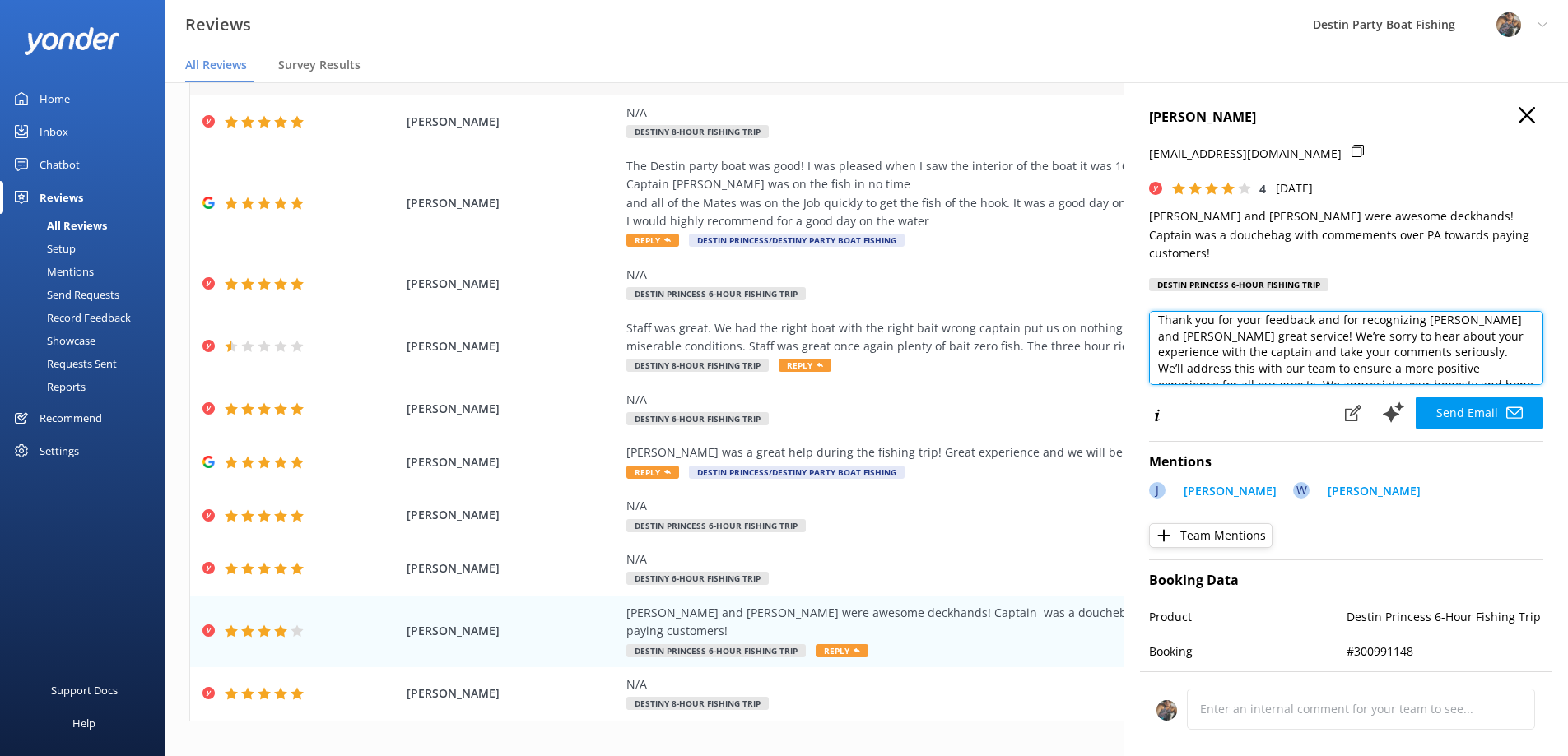
scroll to position [54, 0]
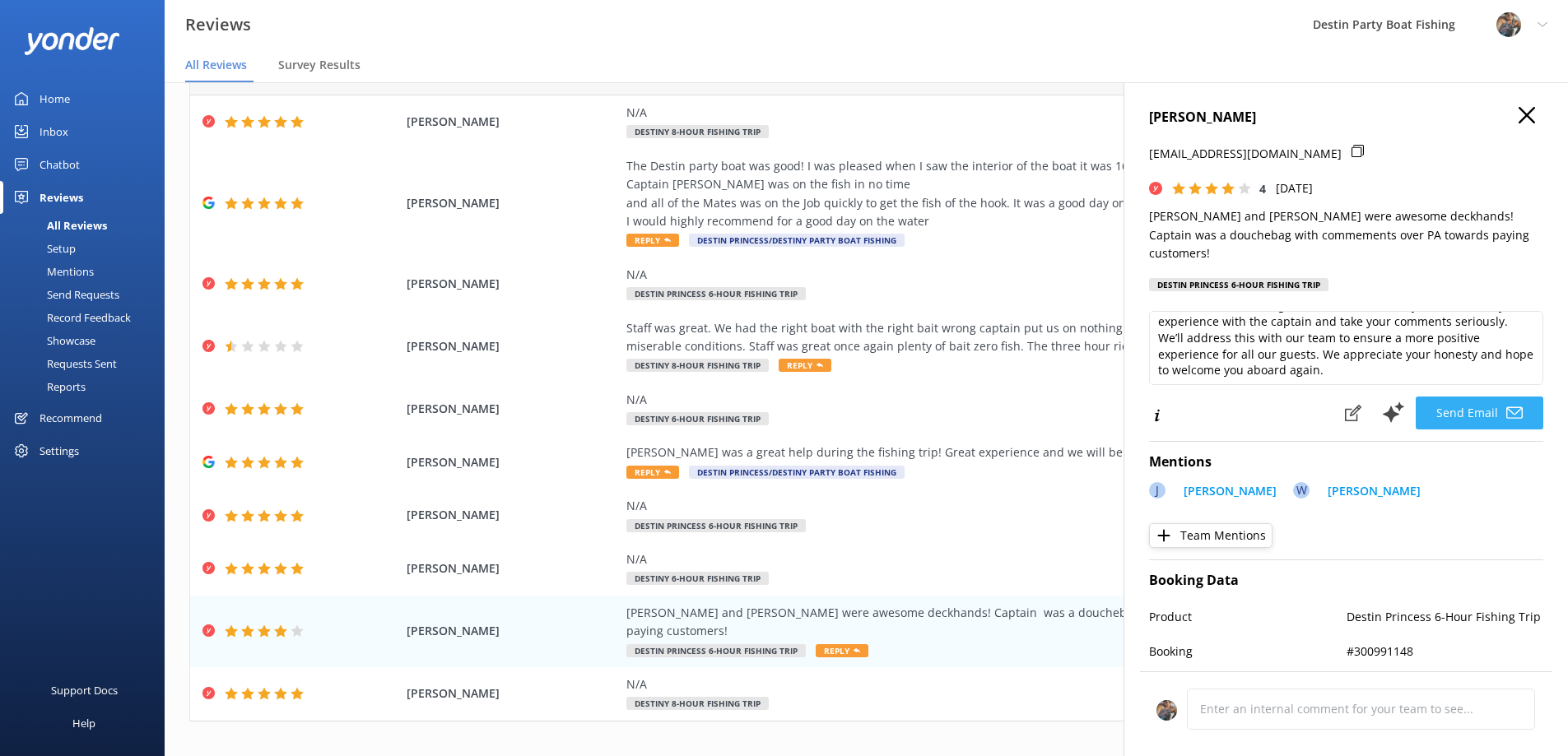
click at [1452, 398] on button "Send Email" at bounding box center [1479, 413] width 128 height 33
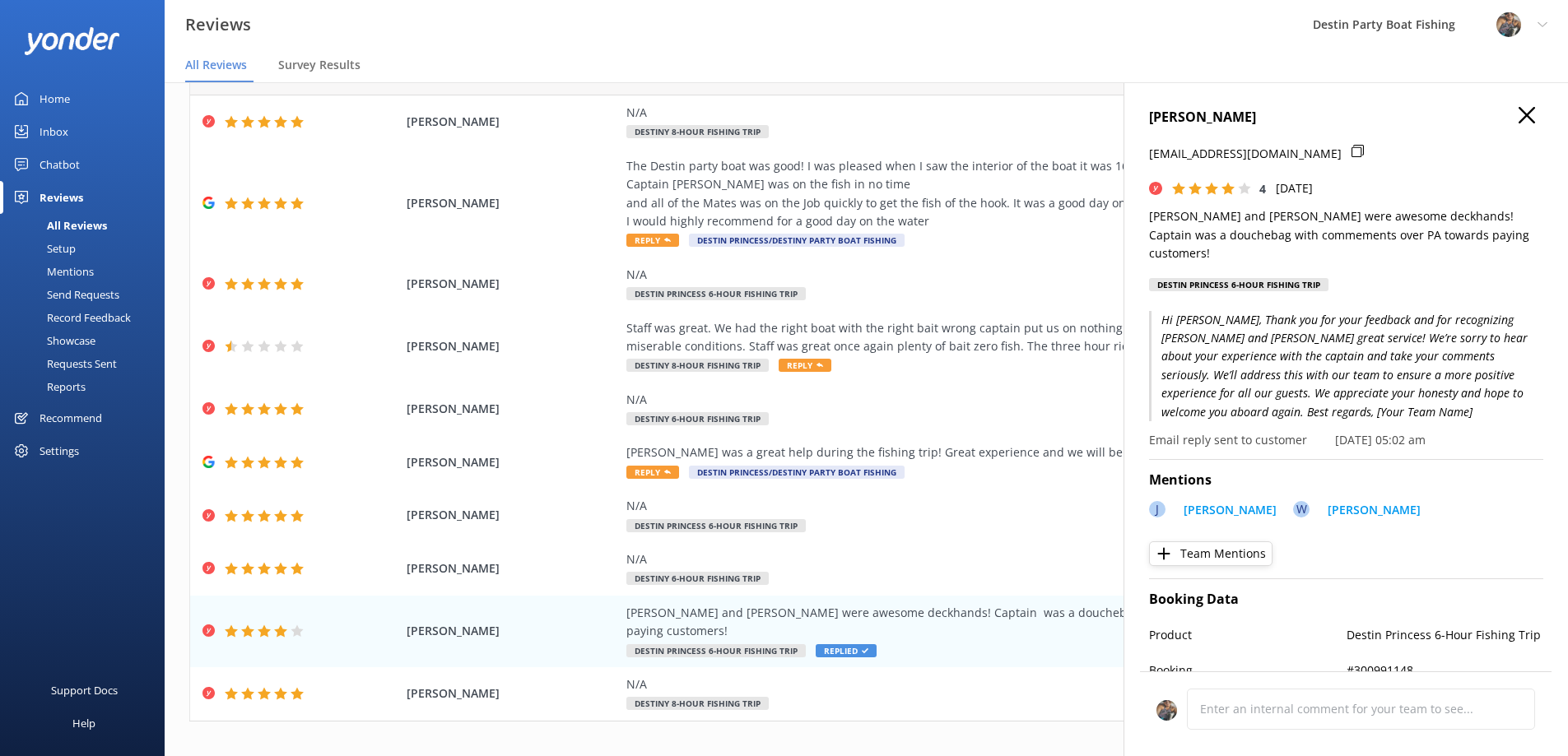
click at [1518, 112] on use at bounding box center [1526, 115] width 16 height 16
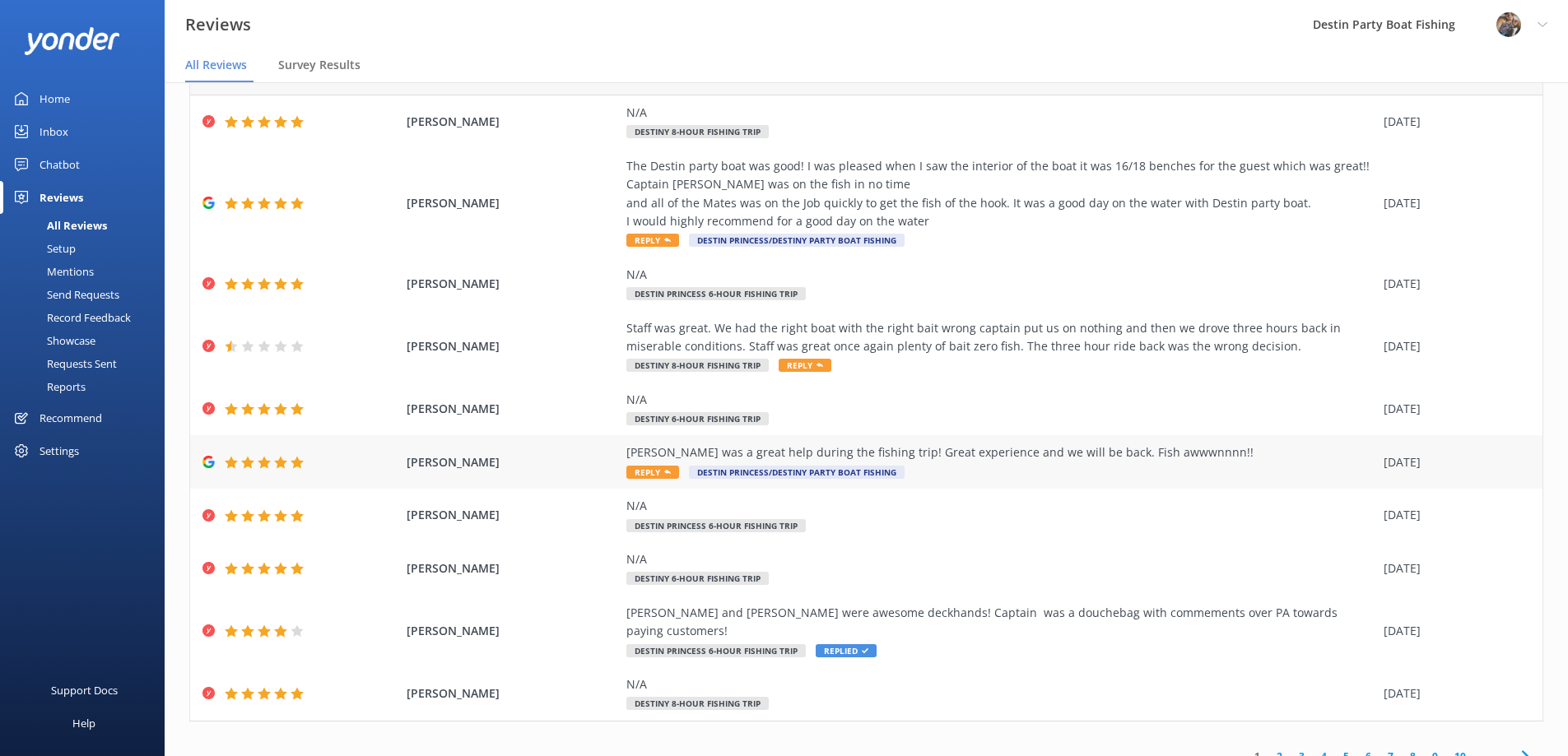
click at [691, 456] on div "[PERSON_NAME] was a great help during the fishing trip! Great experience and we…" at bounding box center [1000, 453] width 749 height 18
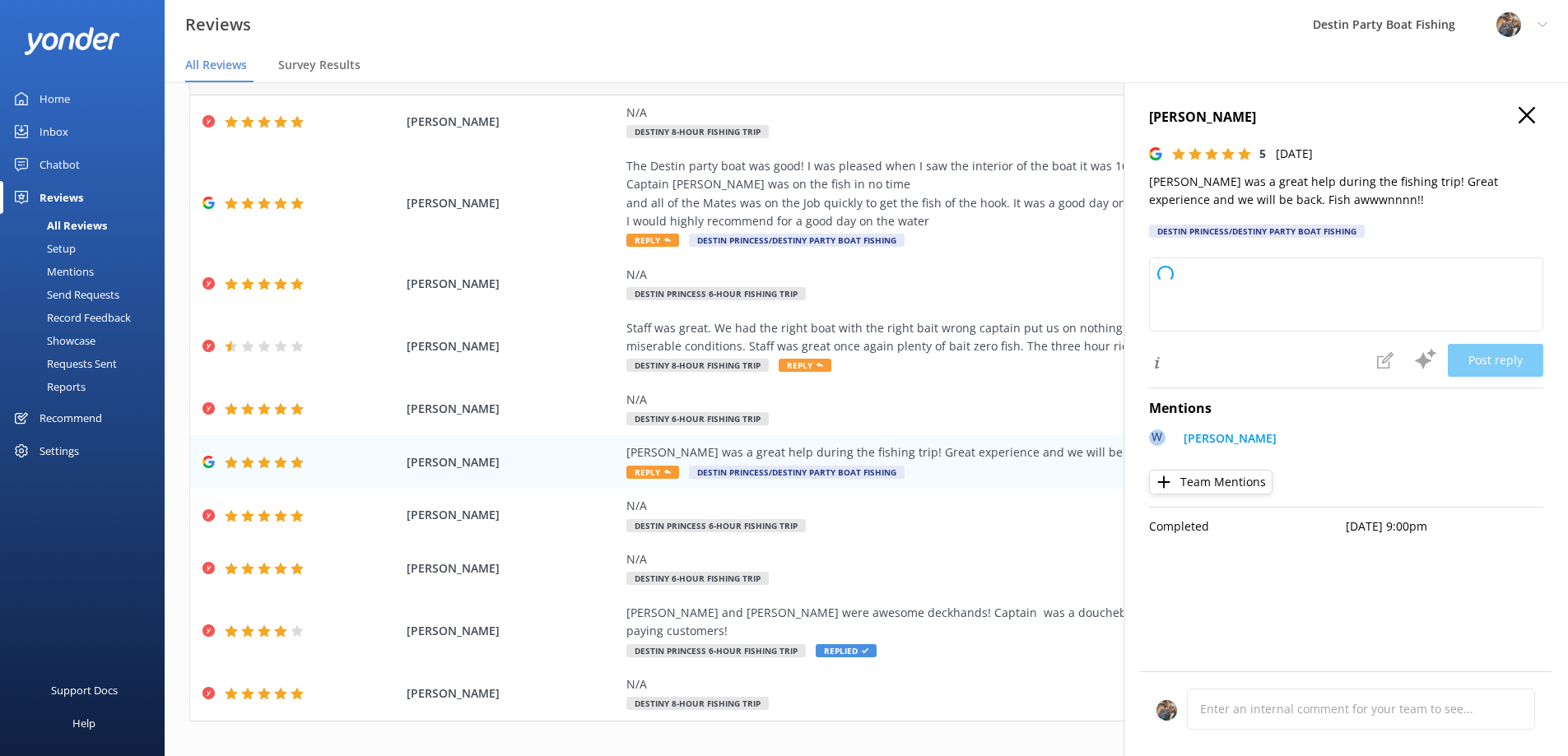
type textarea "Thank you so much for your awesome review! We're thrilled to hear you had a gre…"
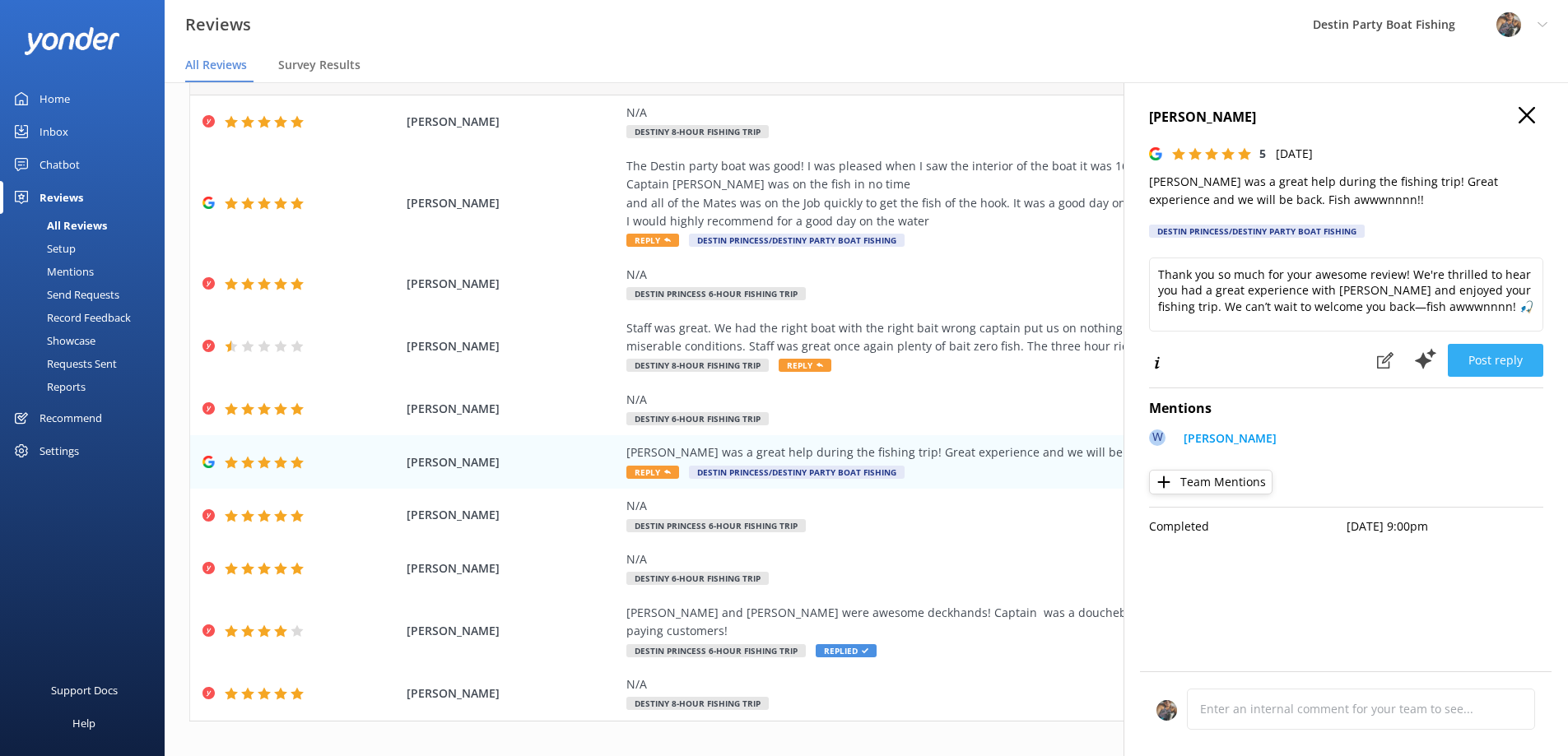
click at [1490, 359] on button "Post reply" at bounding box center [1494, 360] width 95 height 33
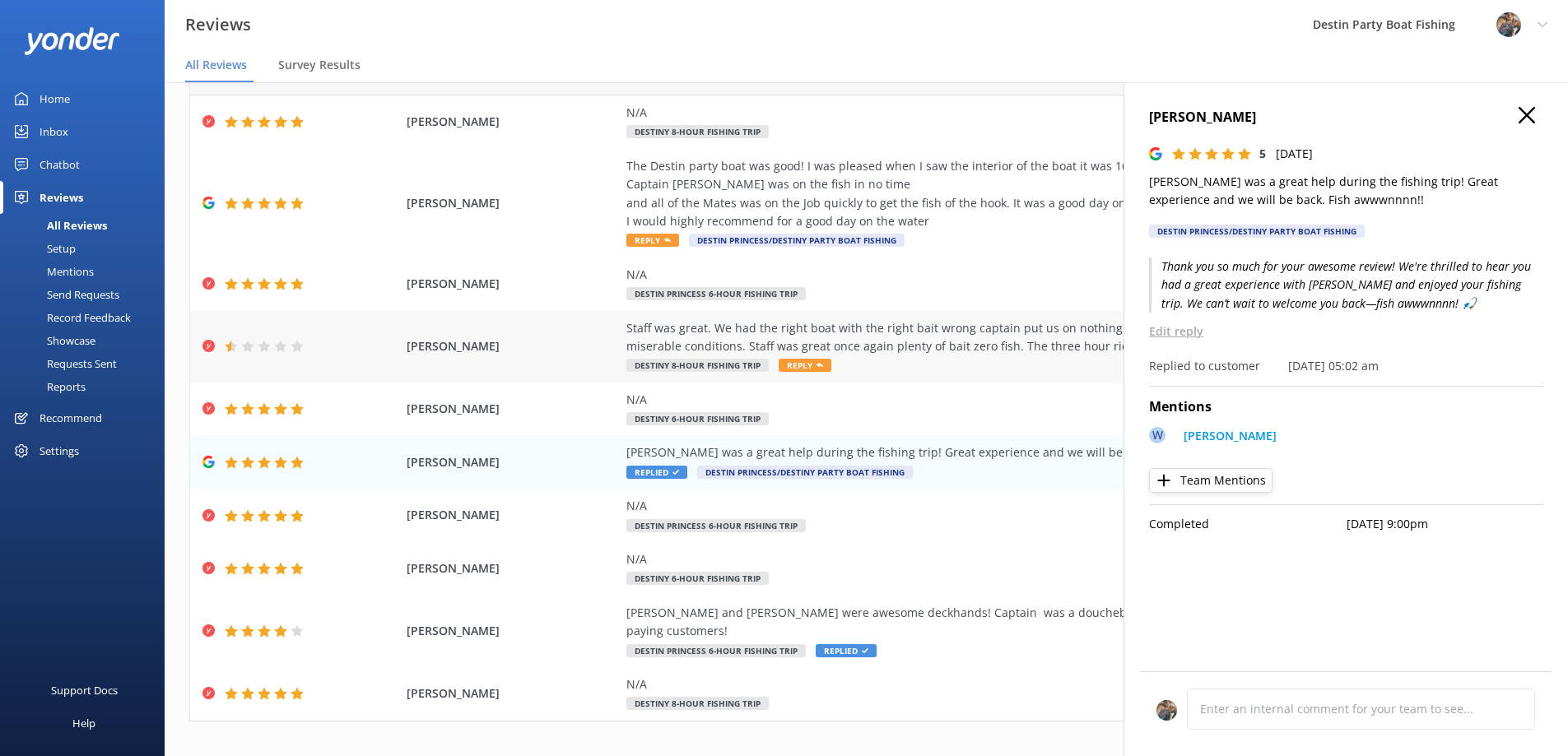
click at [720, 330] on div "Staff was great. We had the right boat with the right bait wrong captain put us…" at bounding box center [1000, 338] width 749 height 37
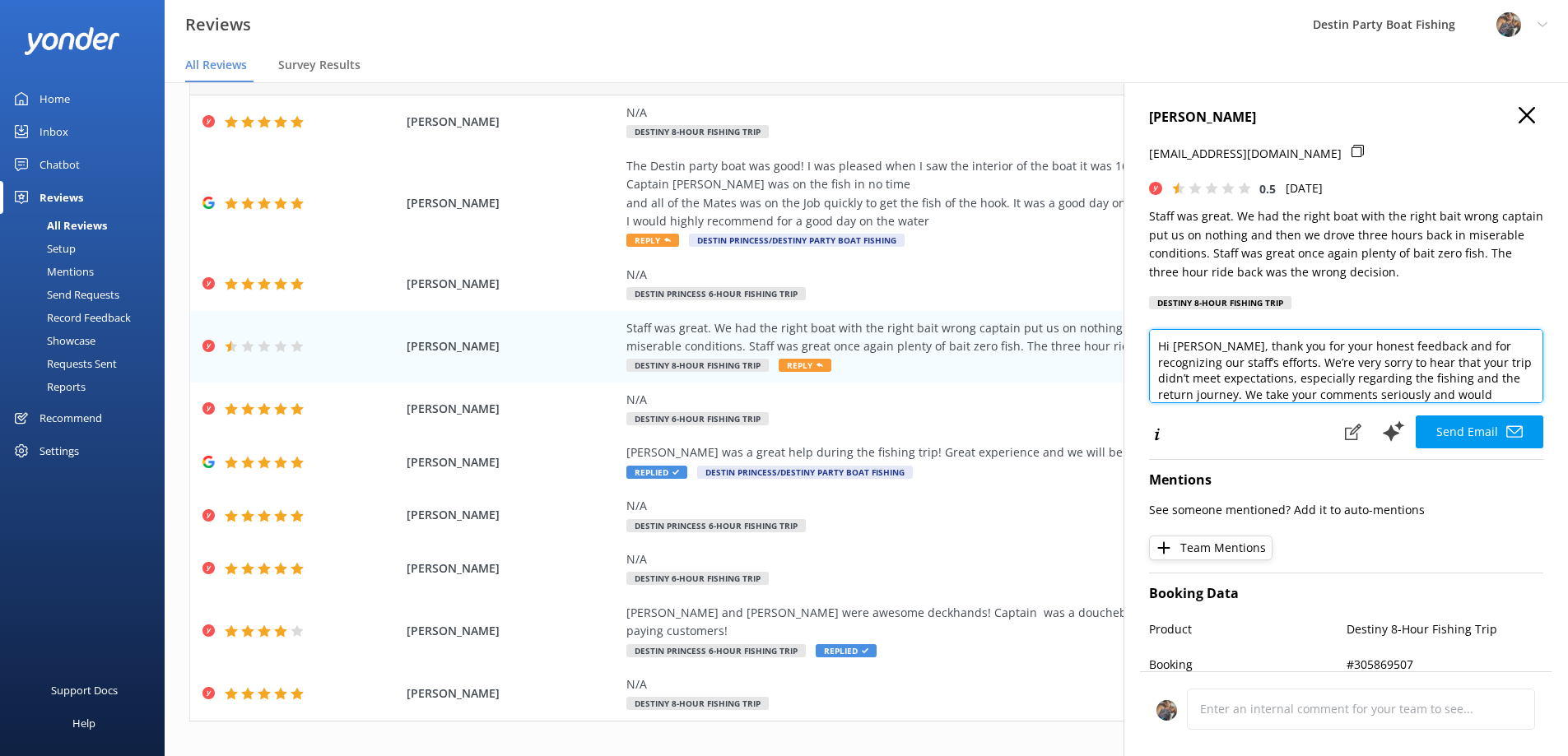
scroll to position [33, 0]
click at [1269, 366] on textarea "Hi [PERSON_NAME], thank you for your honest feedback and for recognizing our st…" at bounding box center [1346, 367] width 394 height 74
click at [1477, 395] on textarea "Hi [PERSON_NAME], thank you for your honest feedback and for recognizing our st…" at bounding box center [1346, 367] width 394 height 74
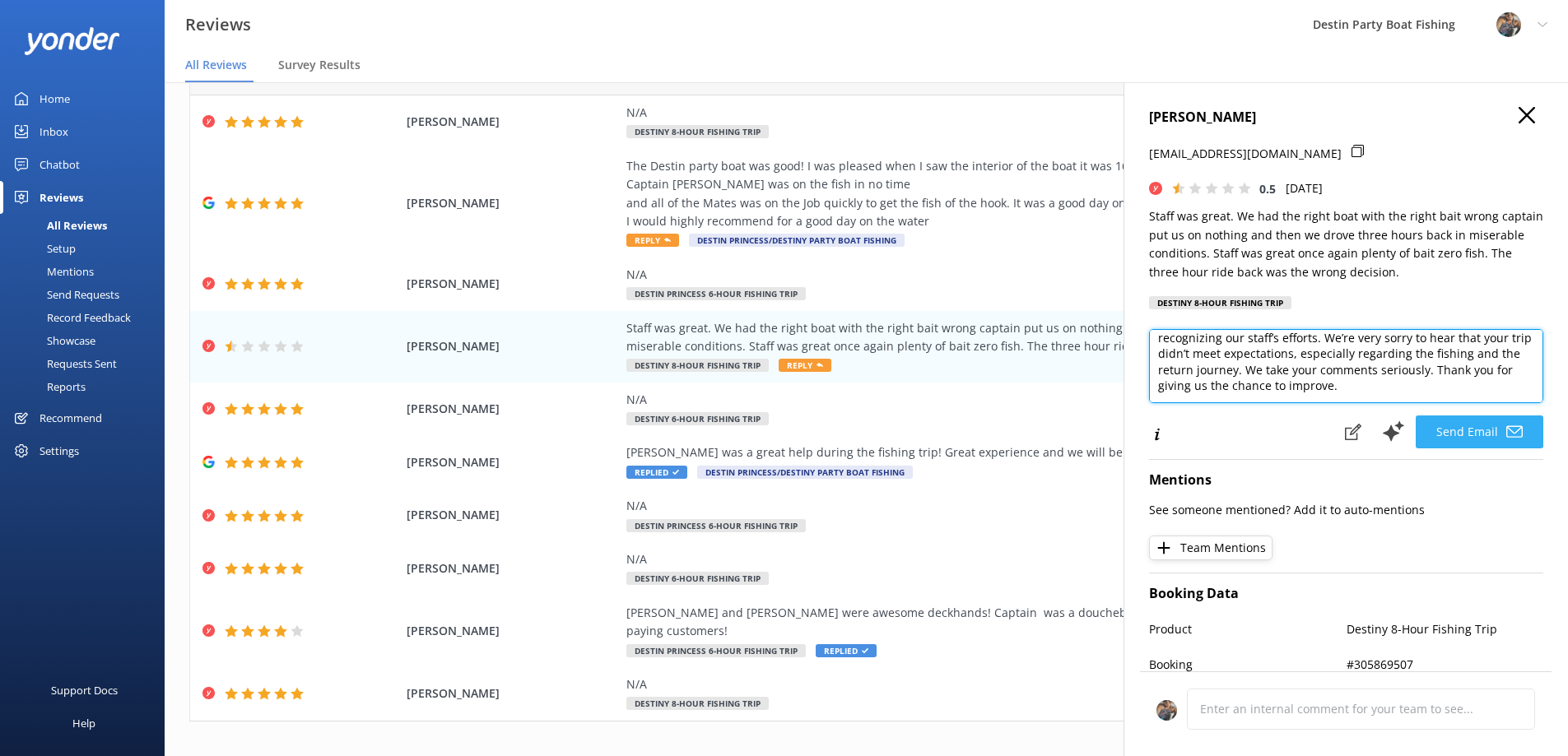
type textarea "Hi [PERSON_NAME], thank you for your honest feedback and for recognizing our st…"
click at [1463, 430] on button "Send Email" at bounding box center [1479, 432] width 128 height 33
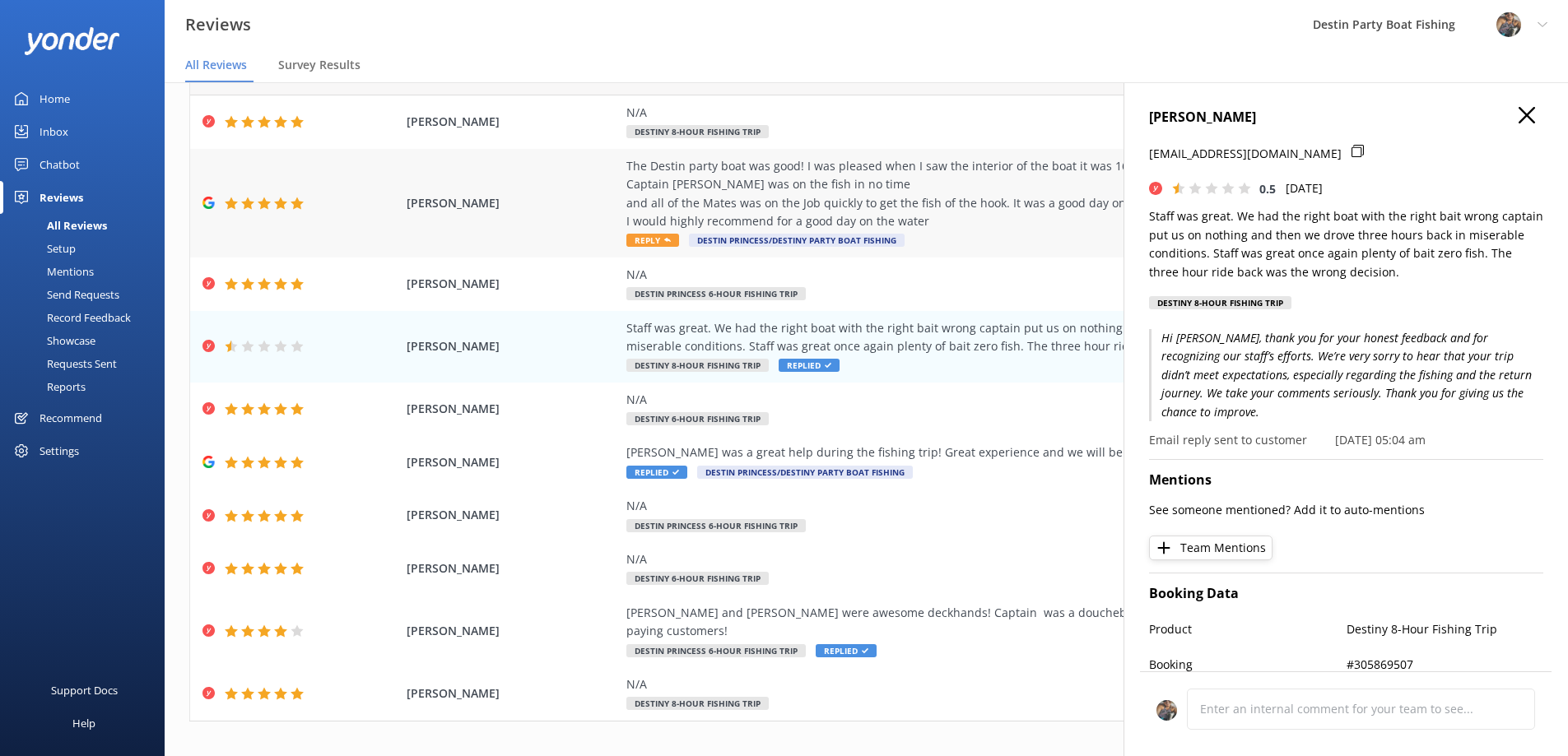
click at [690, 182] on div "The Destin party boat was good! I was pleased when I saw the interior of the bo…" at bounding box center [1000, 194] width 749 height 74
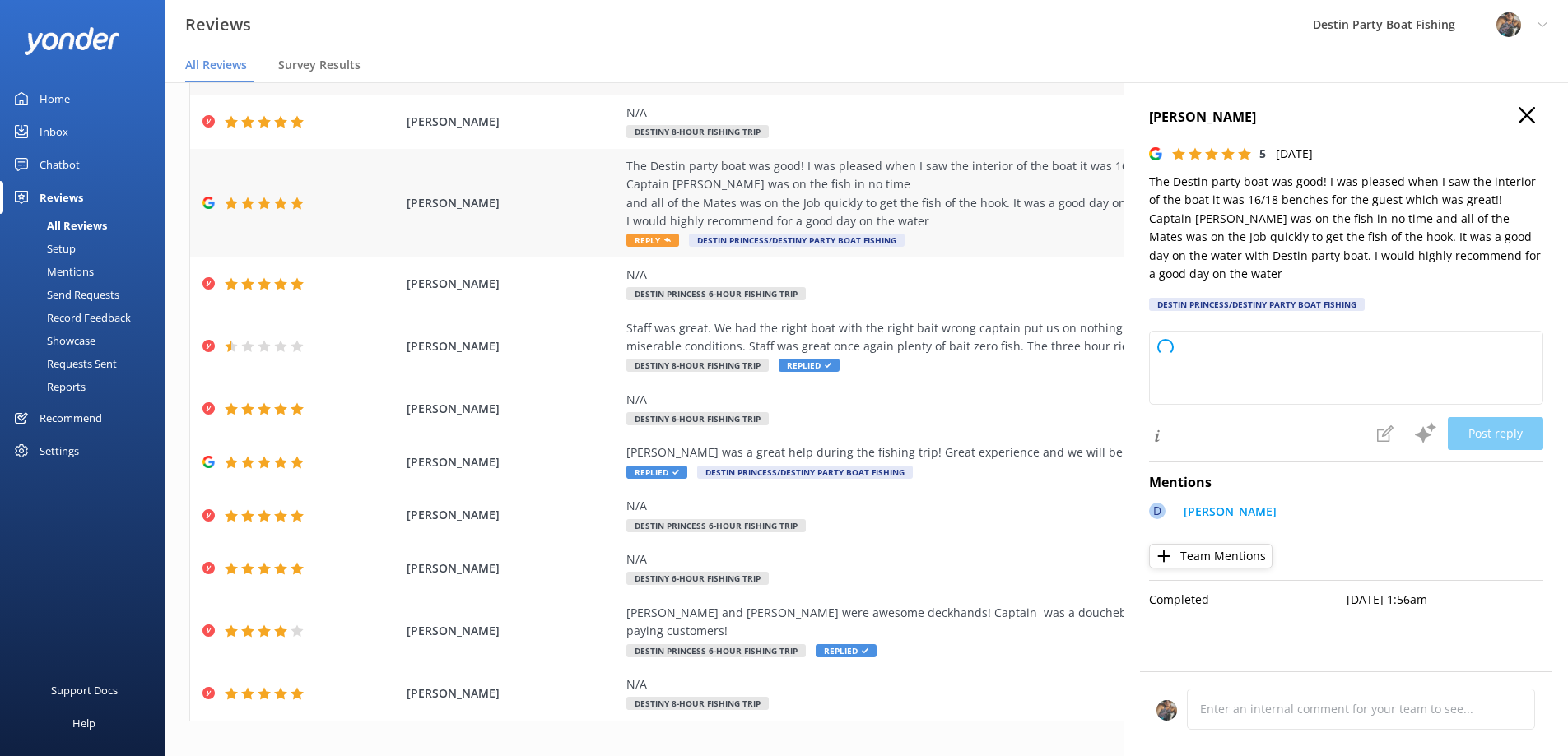
type textarea "Thank you so much for your wonderful review! We're thrilled to hear you enjoyed…"
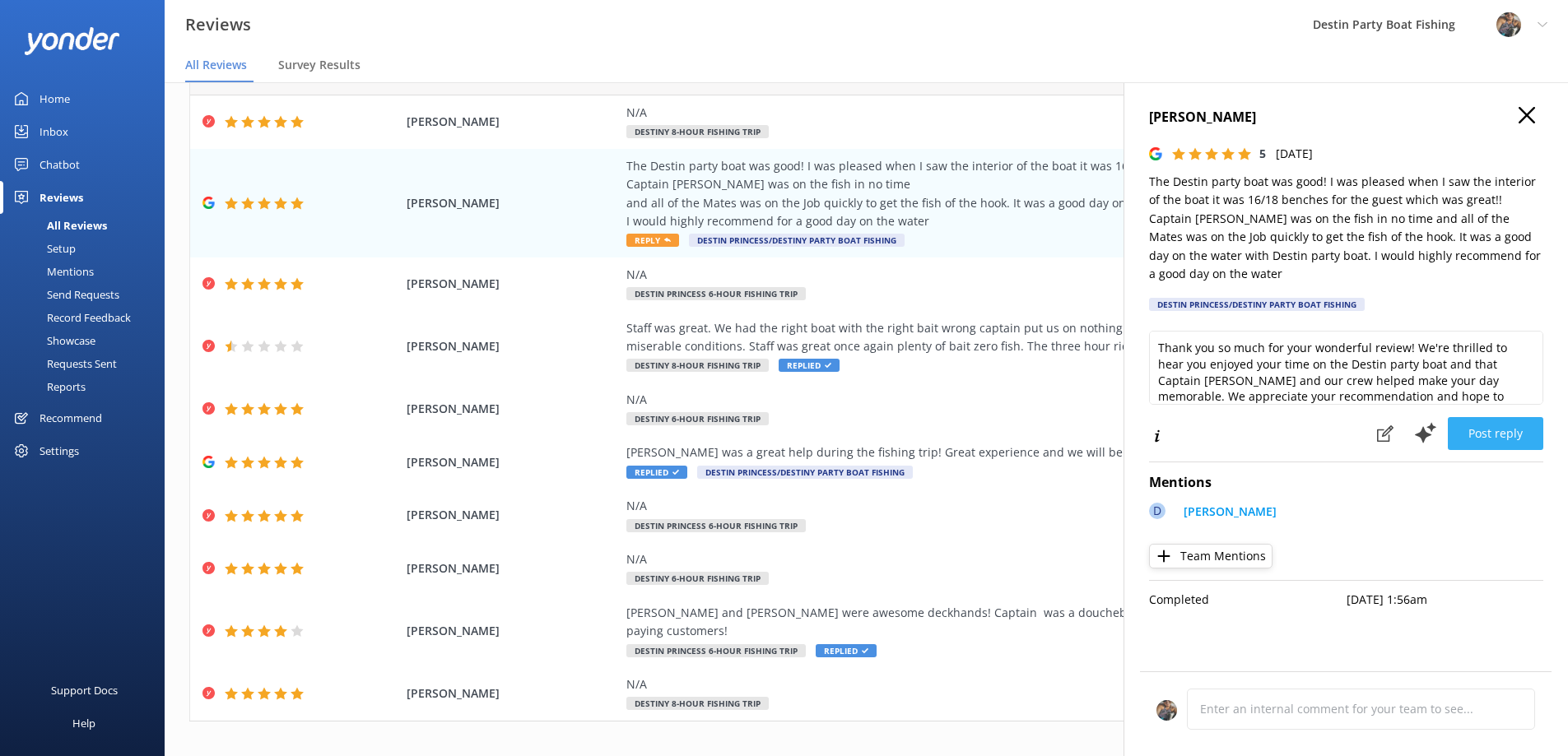
click at [1489, 417] on button "Post reply" at bounding box center [1494, 434] width 95 height 33
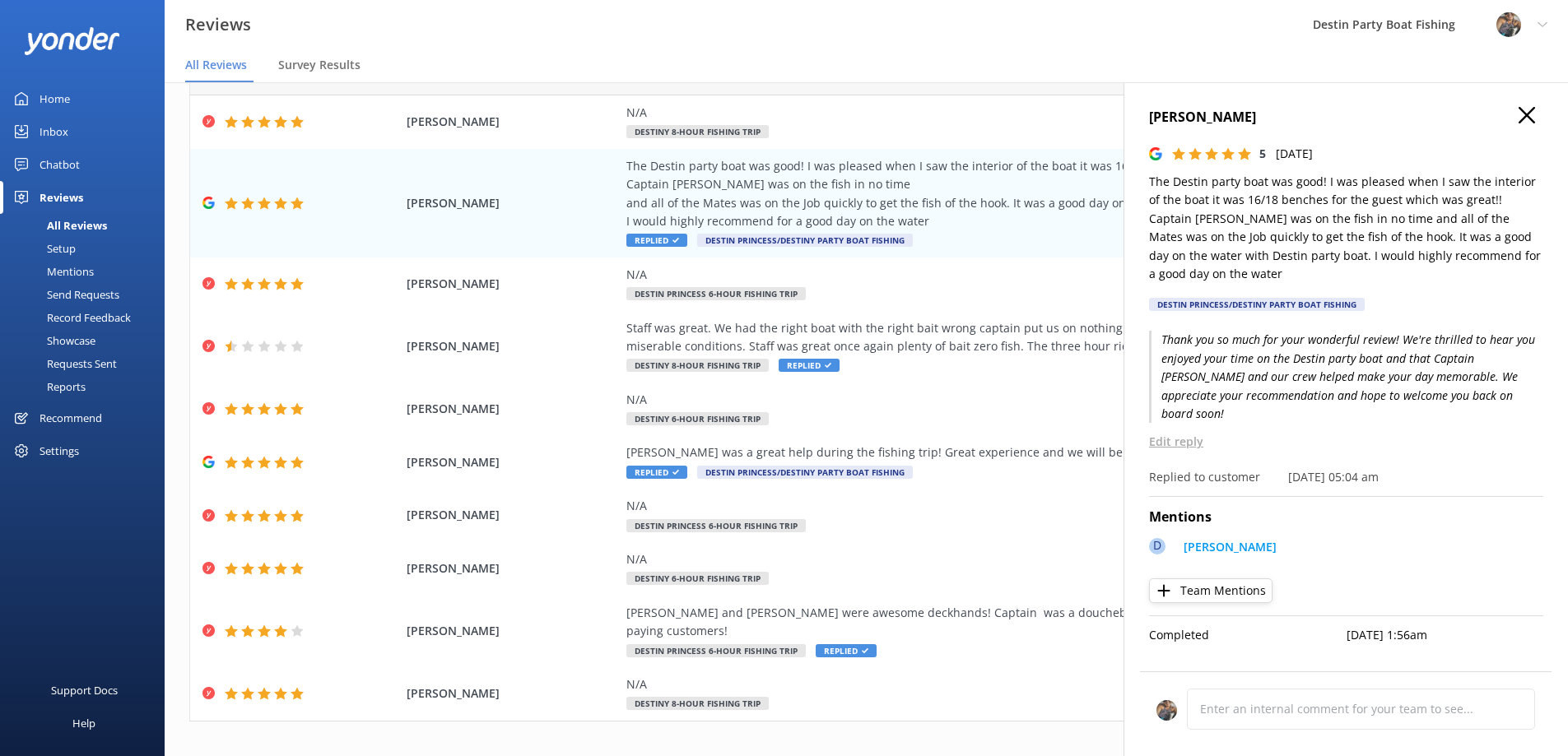
click at [1528, 111] on icon at bounding box center [1526, 115] width 16 height 16
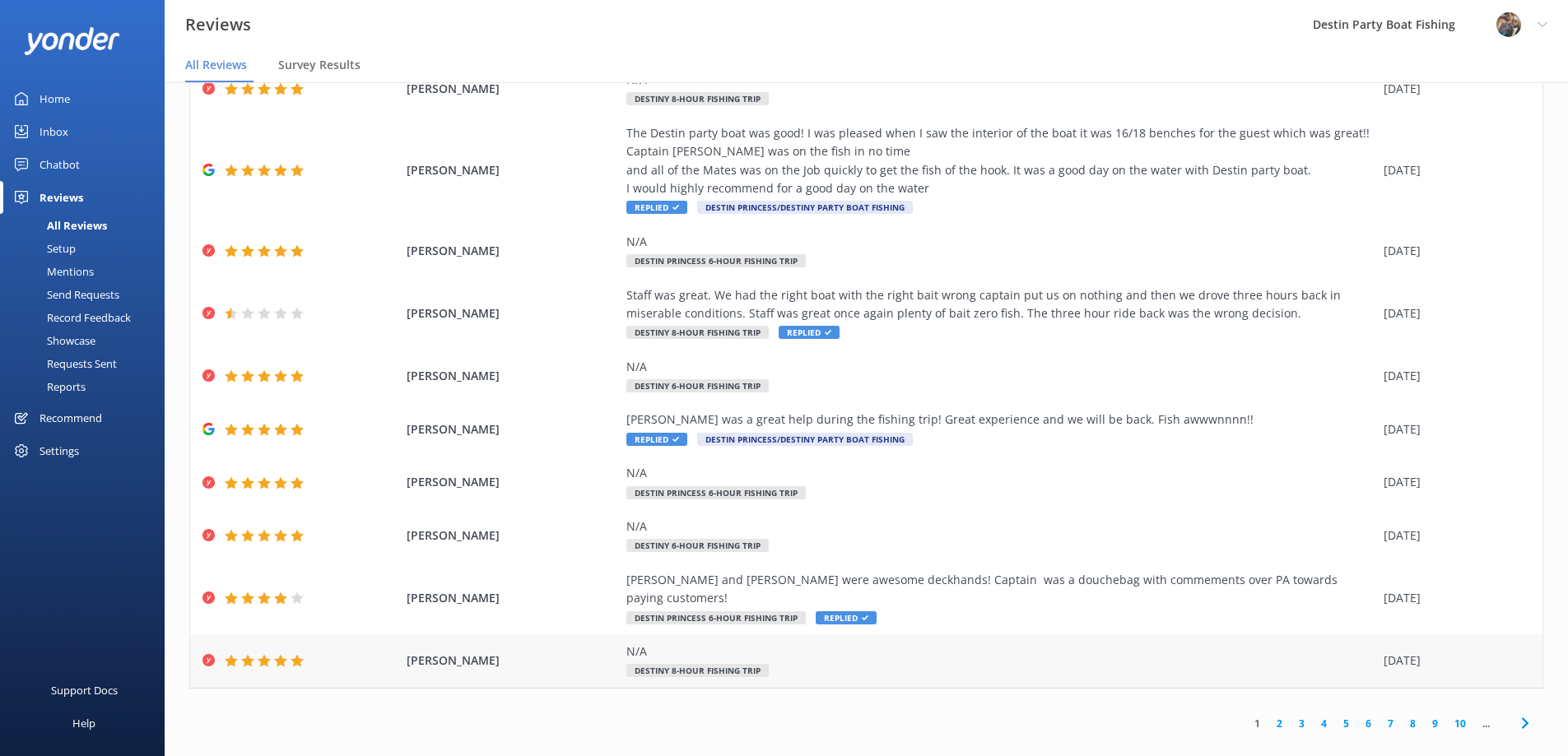
scroll to position [0, 0]
